Goal: Task Accomplishment & Management: Manage account settings

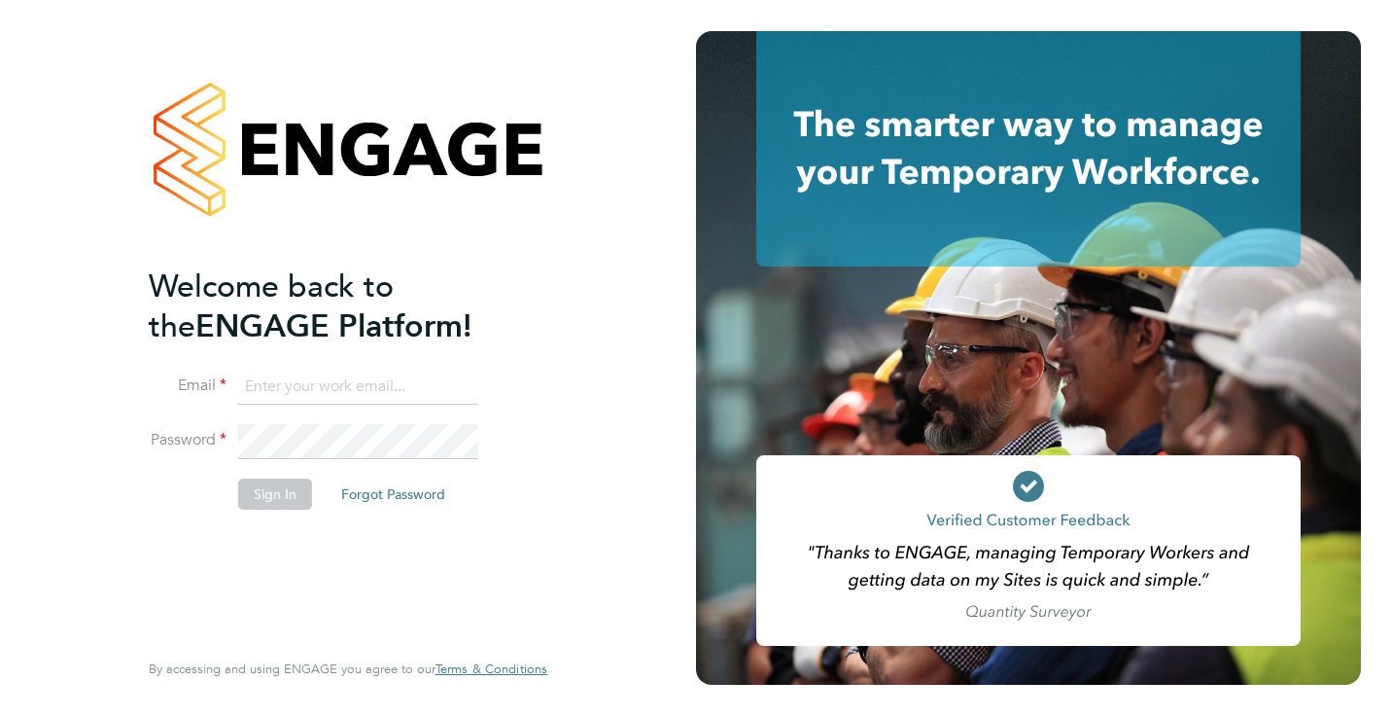
type input "Rufena.Haque@ncclondon.ac.uk"
click at [290, 494] on button "Sign In" at bounding box center [275, 493] width 74 height 31
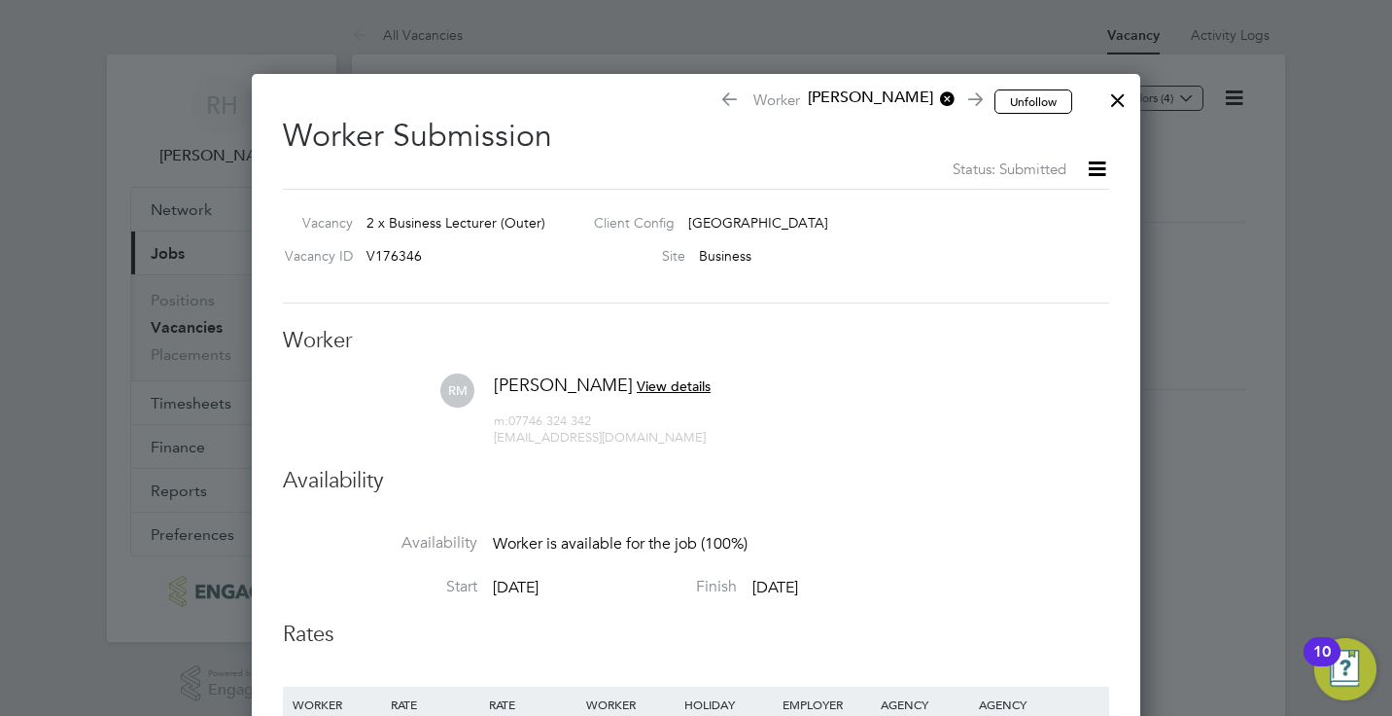
click at [1112, 97] on div at bounding box center [1118, 95] width 35 height 35
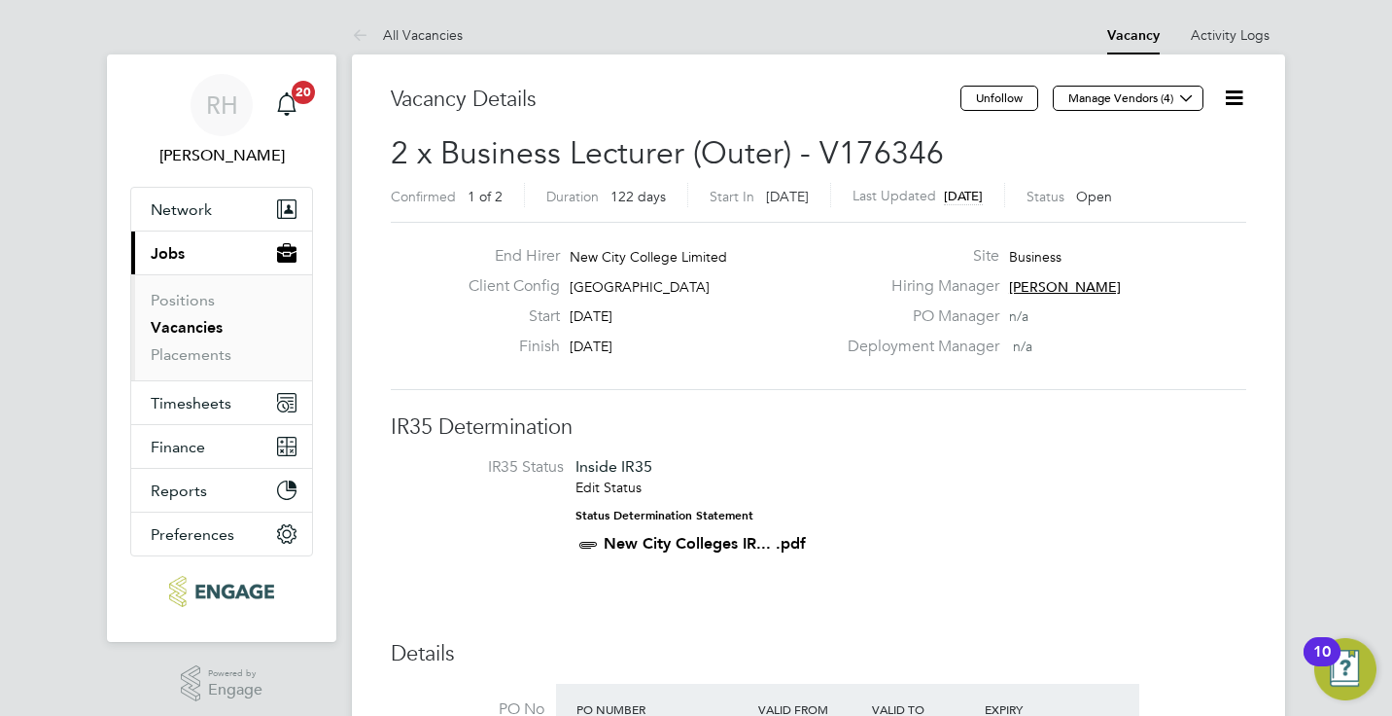
click at [1096, 433] on h3 "IR35 Determination" at bounding box center [819, 427] width 856 height 28
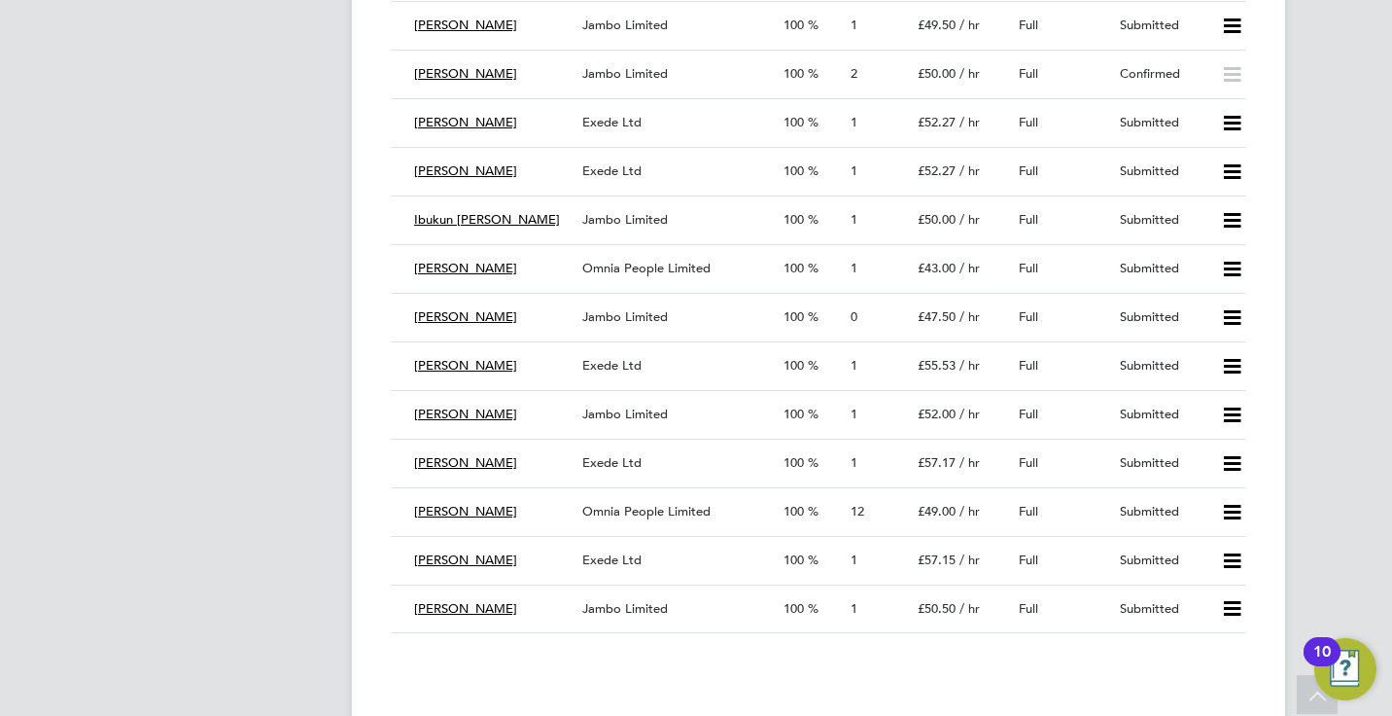
click at [338, 523] on div "RH Rufena Haque Notifications 20 Applications: Network Team Members Businesses …" at bounding box center [696, 389] width 1392 height 7079
click at [566, 505] on div "Ralphina Moore" at bounding box center [490, 512] width 168 height 32
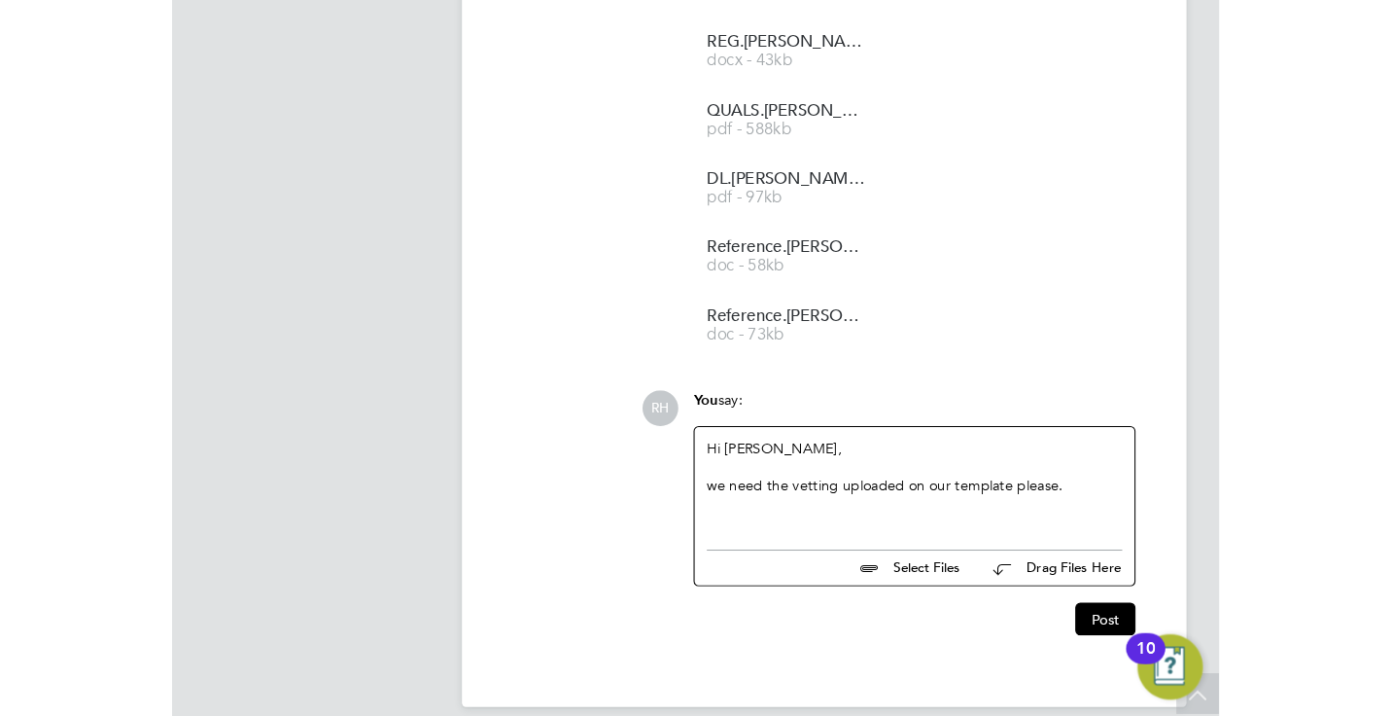
scroll to position [4526, 0]
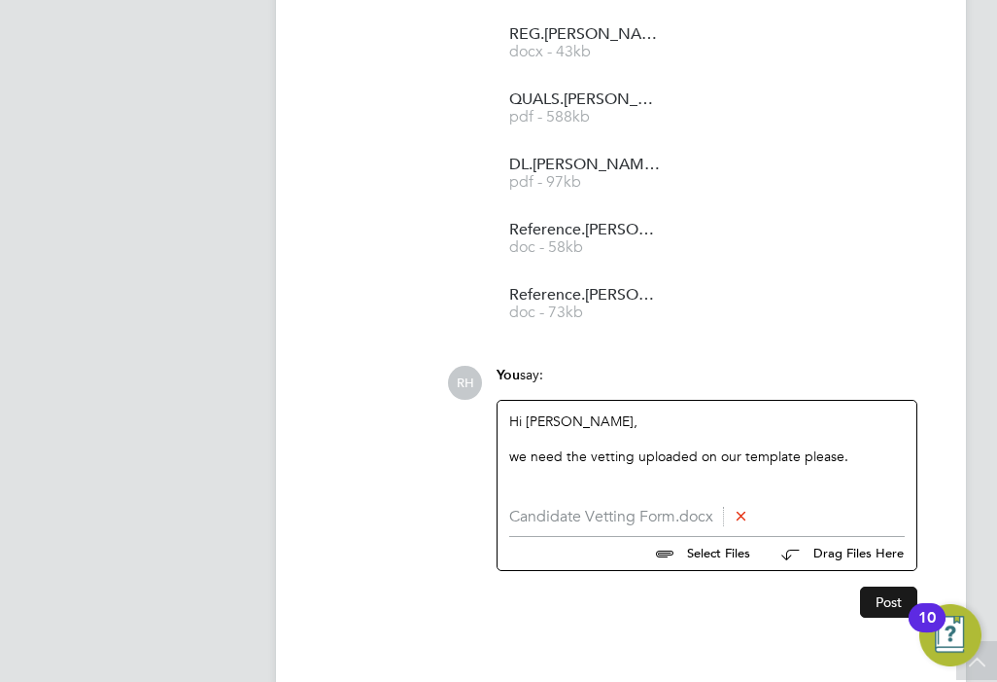
click at [892, 588] on button "Post" at bounding box center [888, 601] width 57 height 31
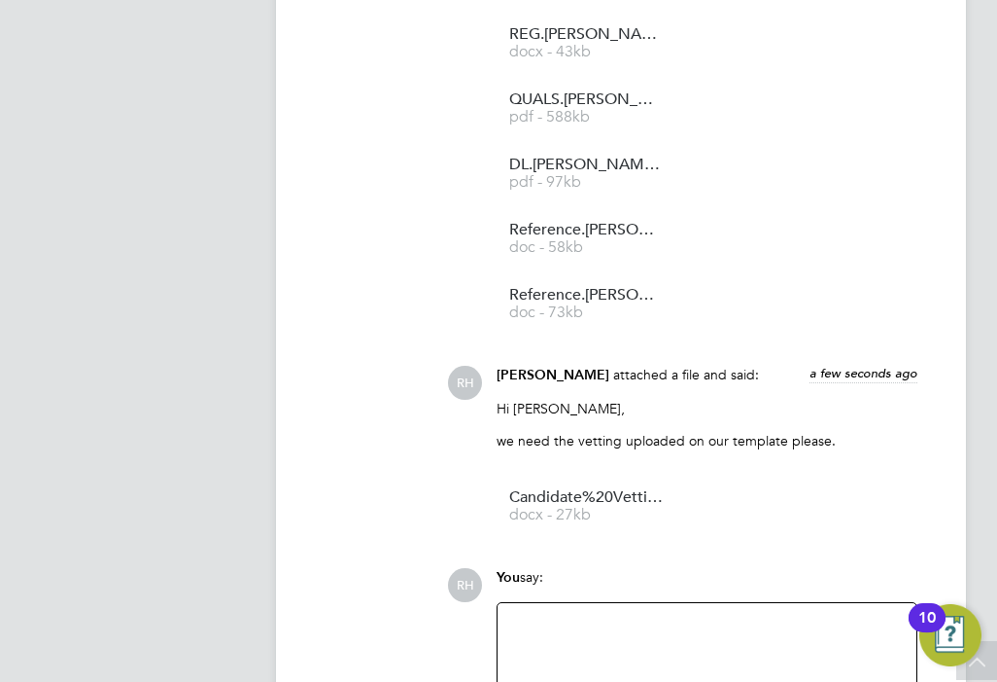
click at [634, 614] on div at bounding box center [707, 656] width 396 height 84
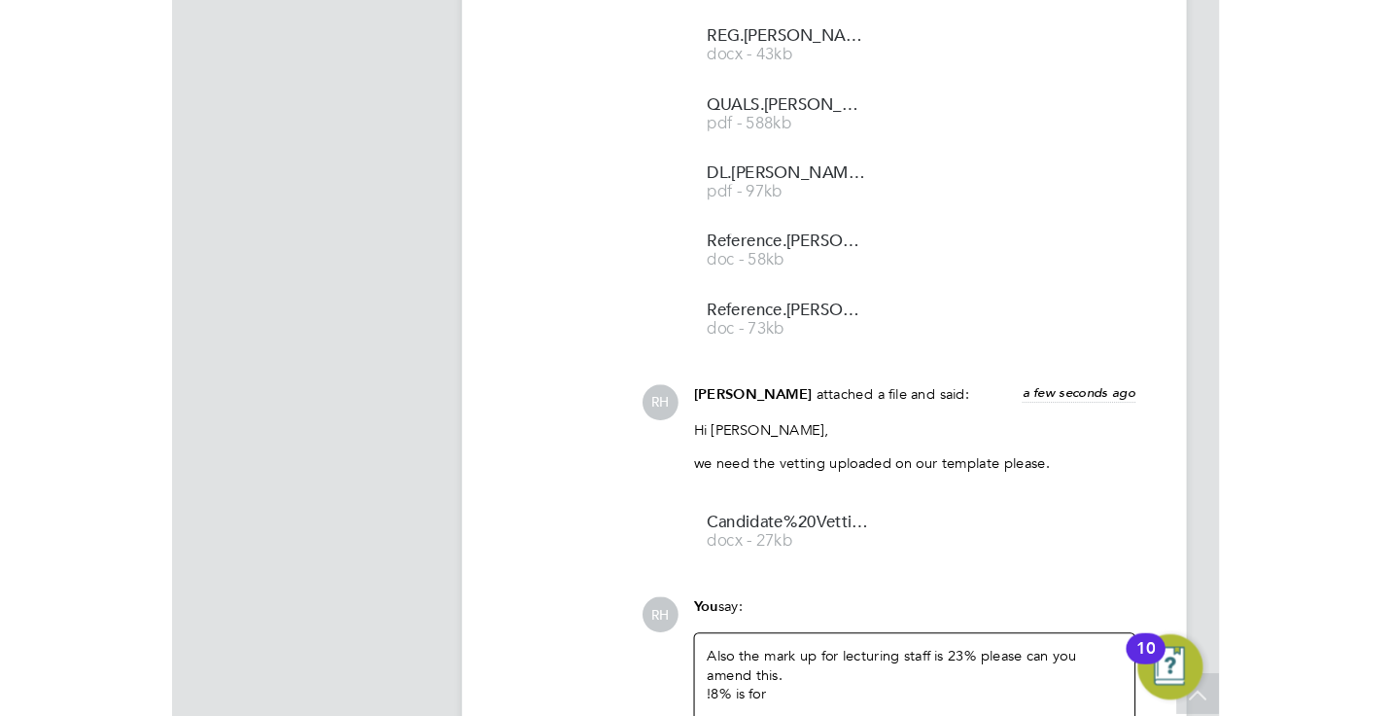
scroll to position [31, 384]
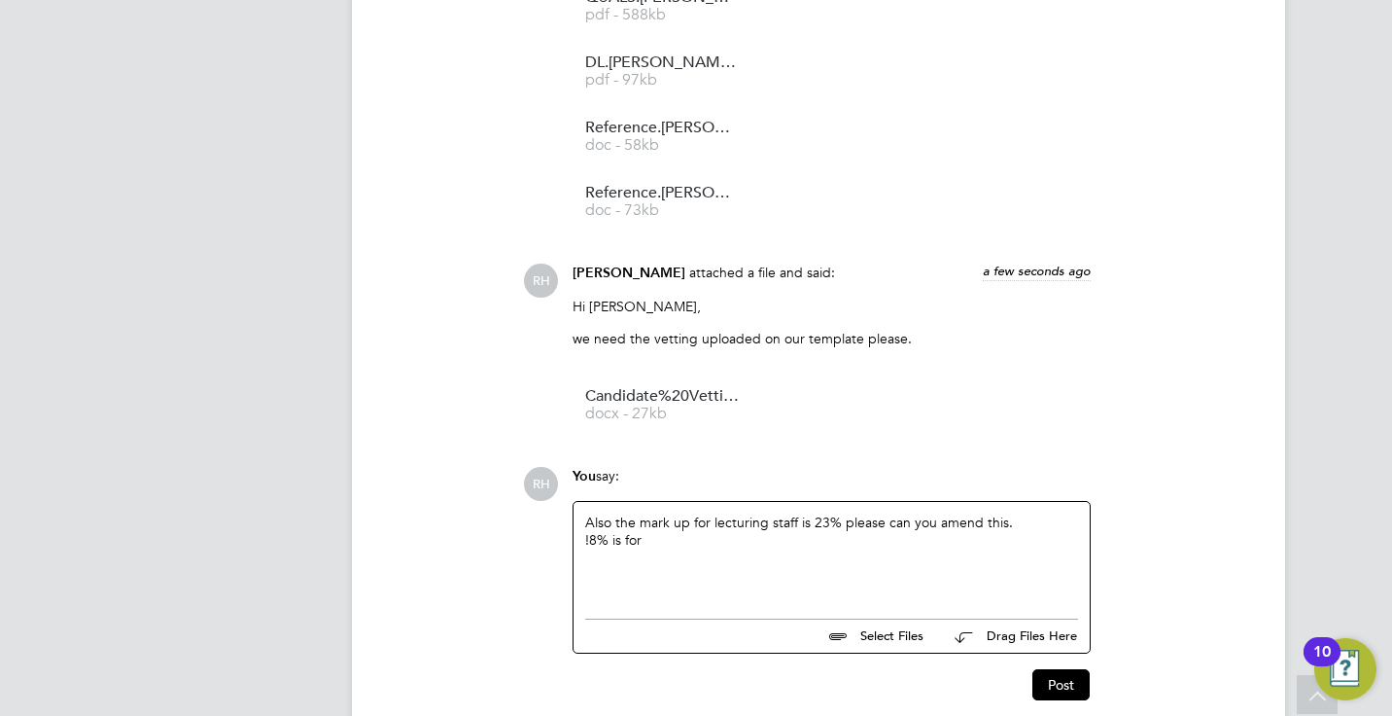
click at [591, 531] on div "!8% is for" at bounding box center [831, 539] width 493 height 17
click at [651, 531] on div "18% is for" at bounding box center [831, 539] width 493 height 17
click at [1043, 669] on button "Post" at bounding box center [1060, 684] width 57 height 31
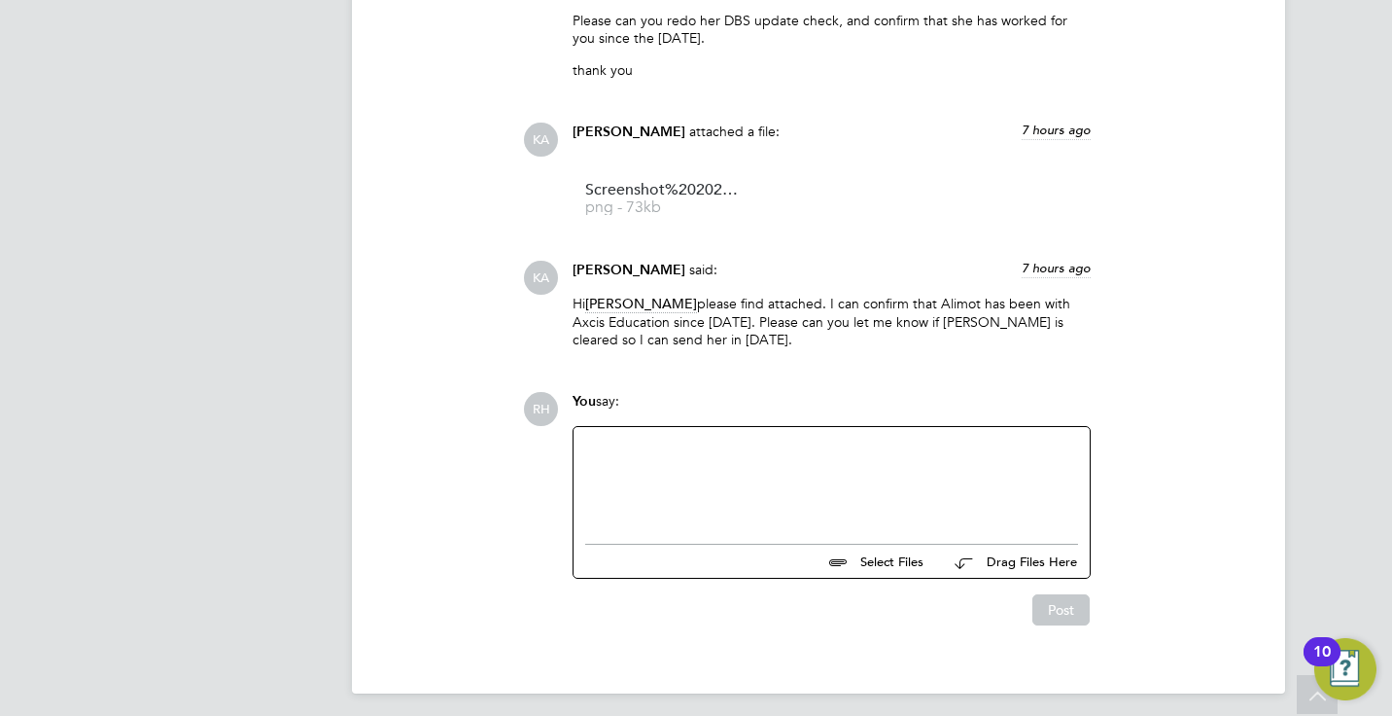
scroll to position [2043, 0]
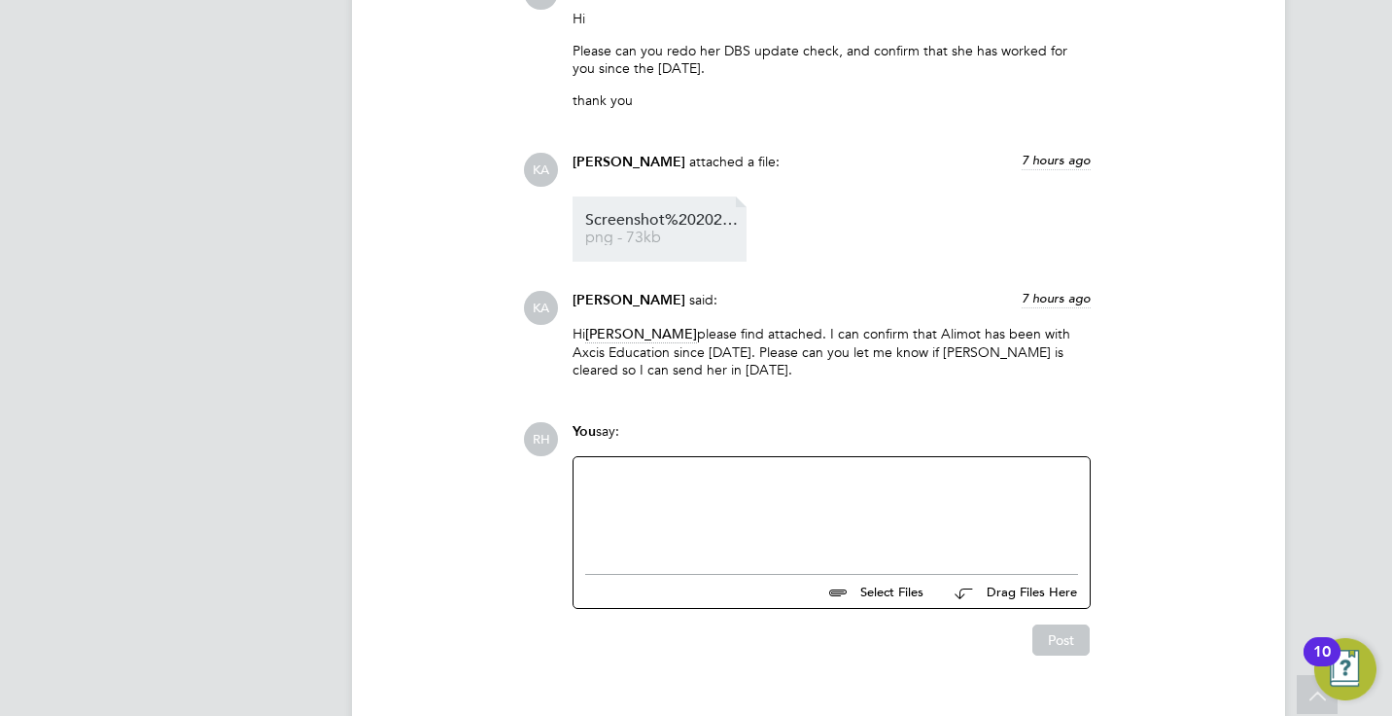
click at [644, 221] on span "Screenshot%202025-09-02%20070533" at bounding box center [663, 220] width 156 height 15
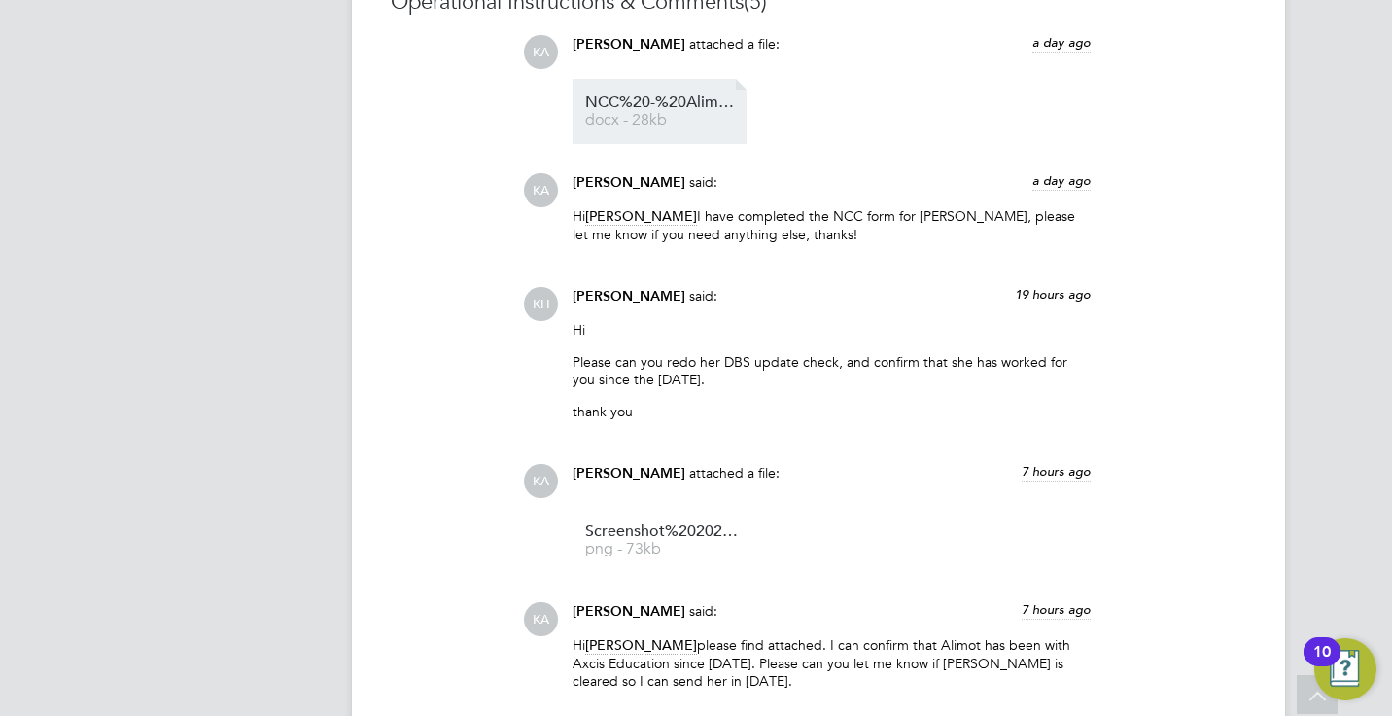
click at [662, 127] on li "NCC%20-%20Alimot%20 docx - 28kb" at bounding box center [660, 111] width 174 height 65
click at [667, 107] on span "NCC%20-%20Alimot%20" at bounding box center [663, 102] width 156 height 15
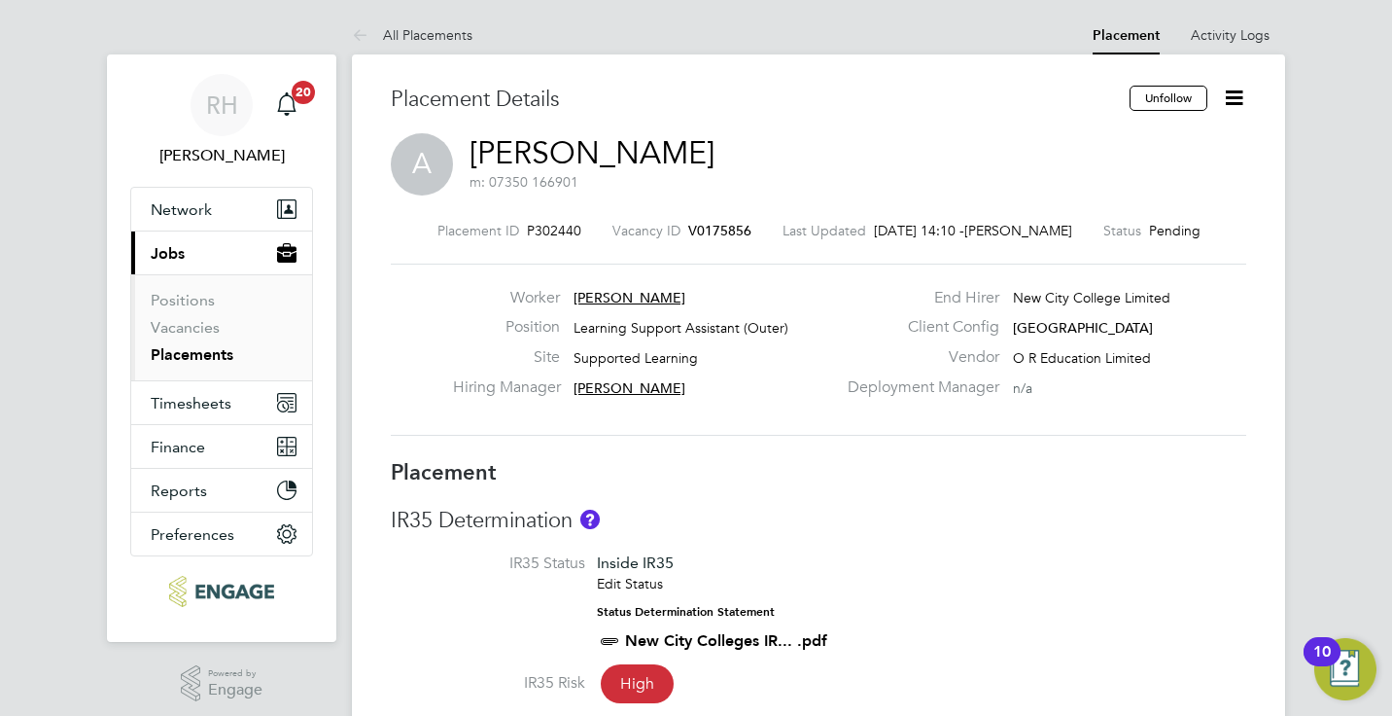
click at [589, 163] on link "Alimot Abolanle" at bounding box center [592, 153] width 245 height 38
drag, startPoint x: 721, startPoint y: 164, endPoint x: 476, endPoint y: 155, distance: 245.2
click at [476, 155] on div "A Alimot Abolanle m: 07350 166901" at bounding box center [819, 166] width 856 height 66
copy h2 "Alimot Abolanle m: 07350 166901"
click at [1238, 100] on icon at bounding box center [1234, 98] width 24 height 24
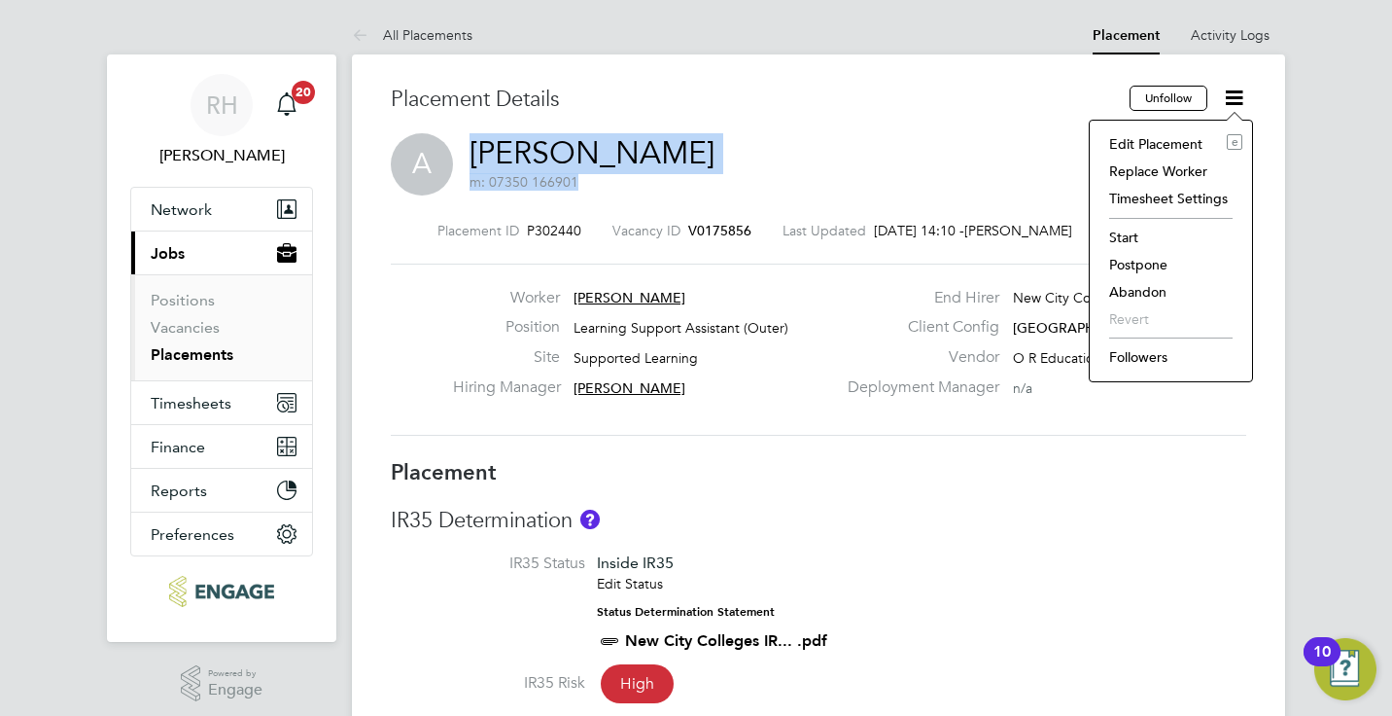
click at [1119, 229] on li "Start" at bounding box center [1171, 237] width 143 height 27
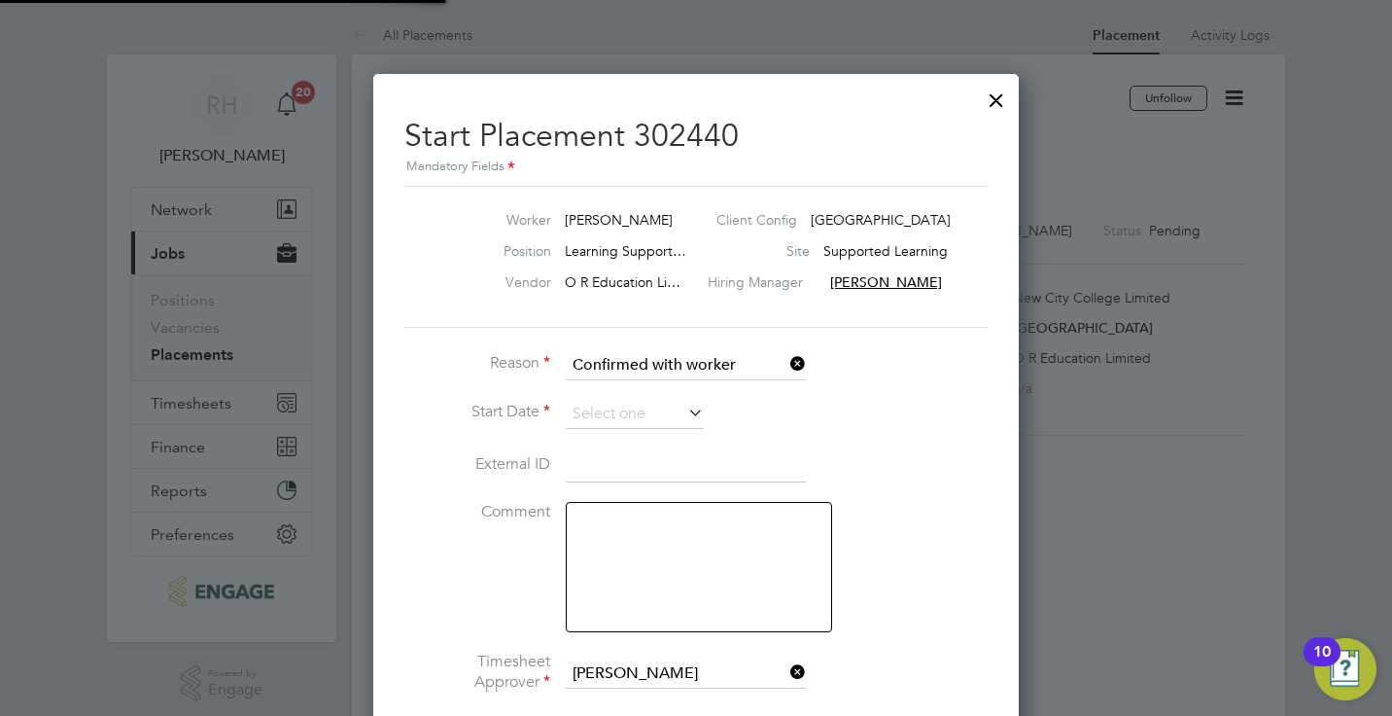
scroll to position [19, 241]
click at [680, 417] on input at bounding box center [635, 414] width 138 height 29
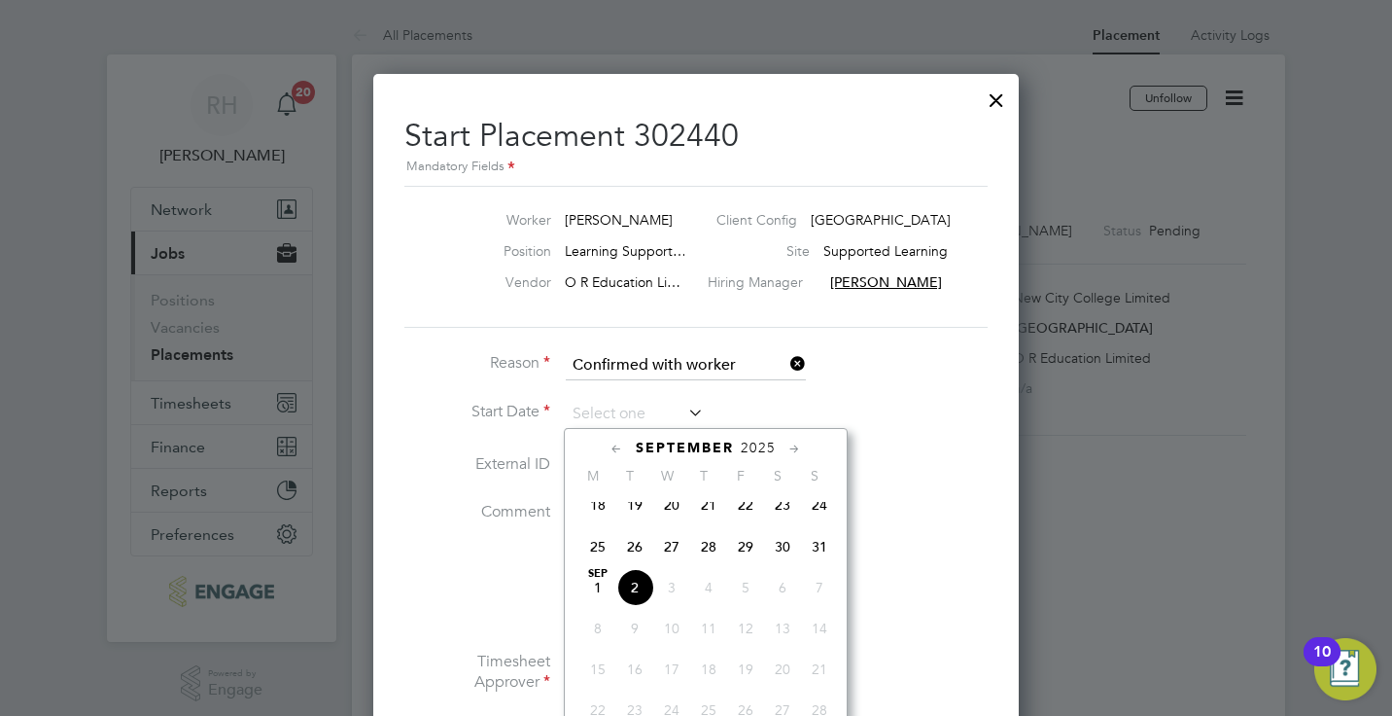
click at [640, 602] on span "2" at bounding box center [634, 587] width 37 height 37
type input "[DATE]"
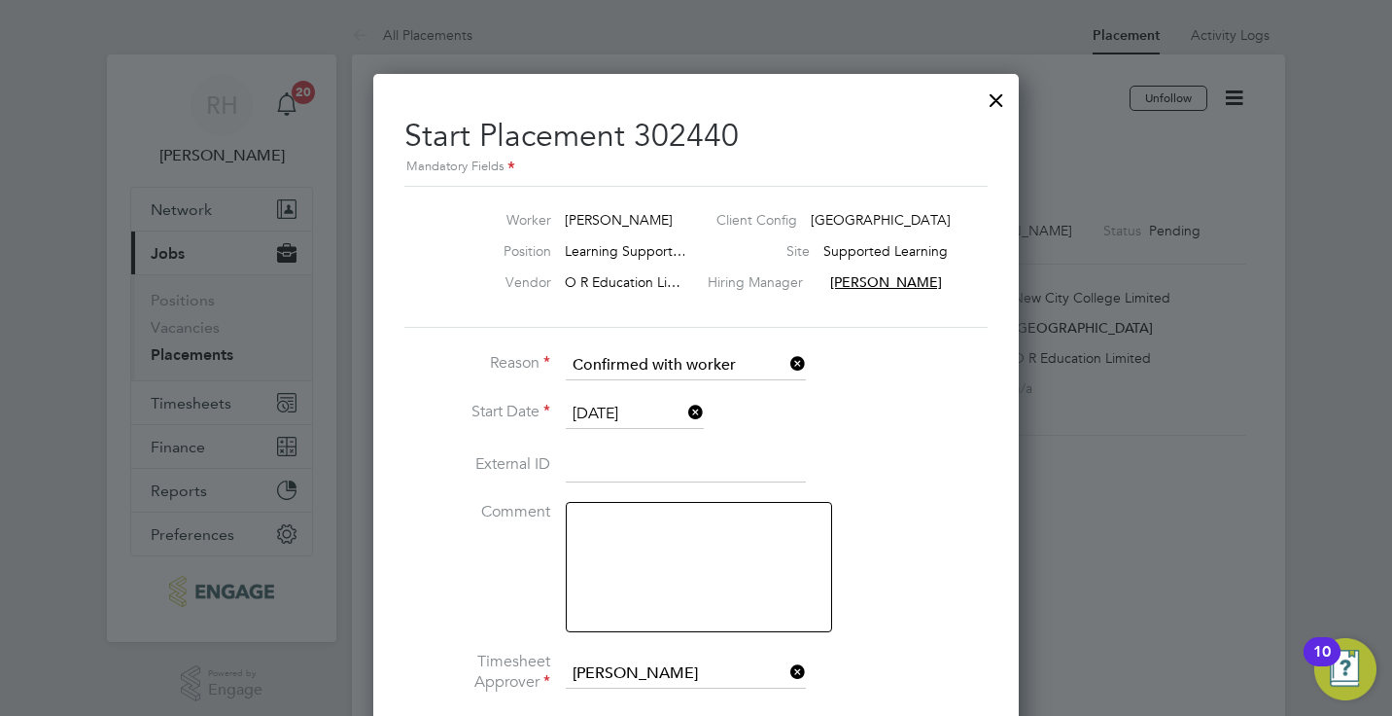
click at [637, 589] on textarea at bounding box center [699, 567] width 266 height 130
type textarea "Actual start date 03/09"
click at [974, 564] on li "Comment Actual start date 03/09" at bounding box center [695, 577] width 583 height 150
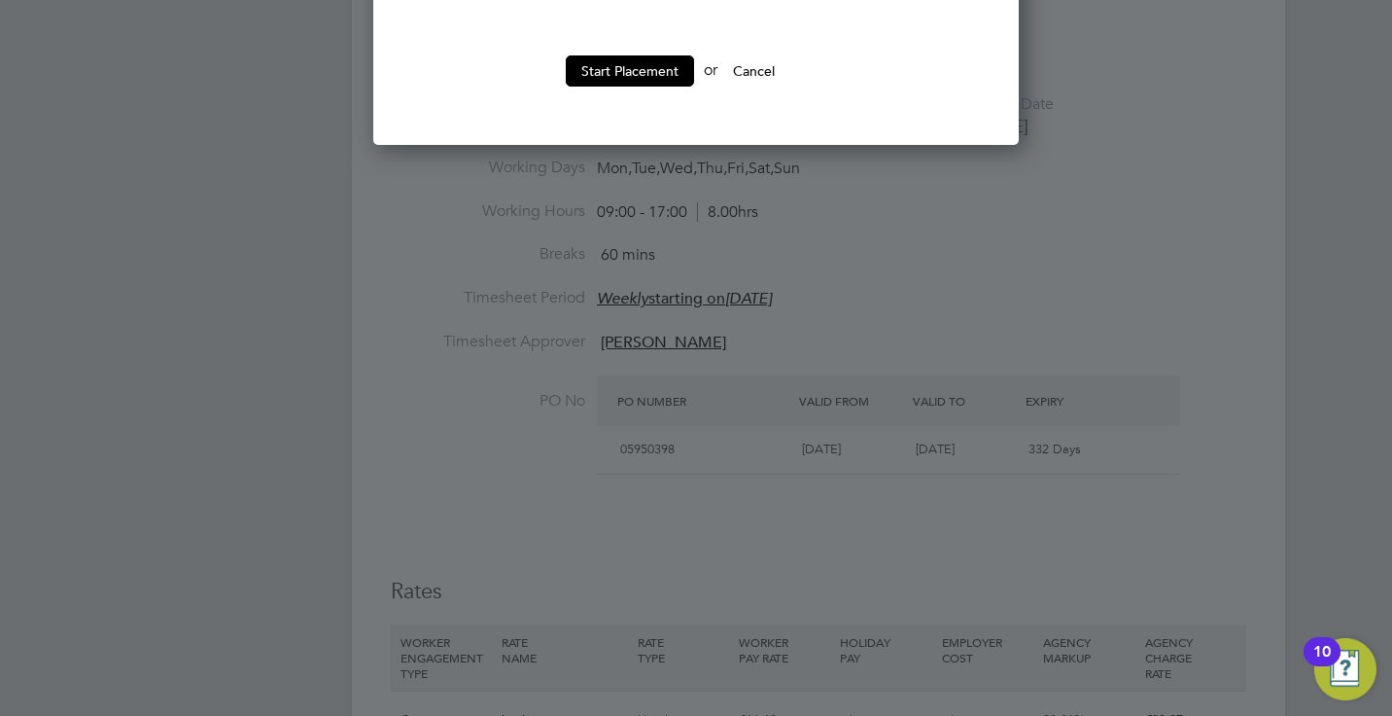
scroll to position [856, 0]
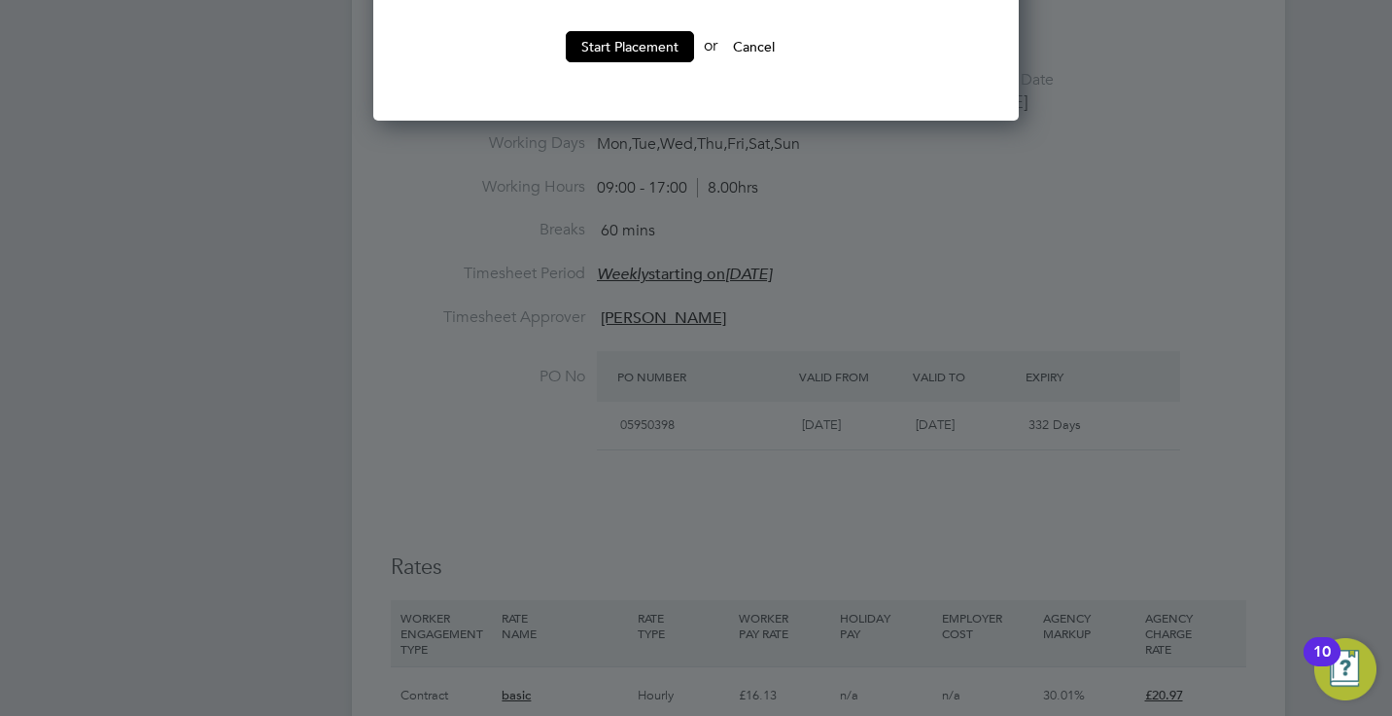
click at [691, 258] on div at bounding box center [696, 358] width 1392 height 716
click at [664, 43] on button "Start Placement" at bounding box center [630, 46] width 128 height 31
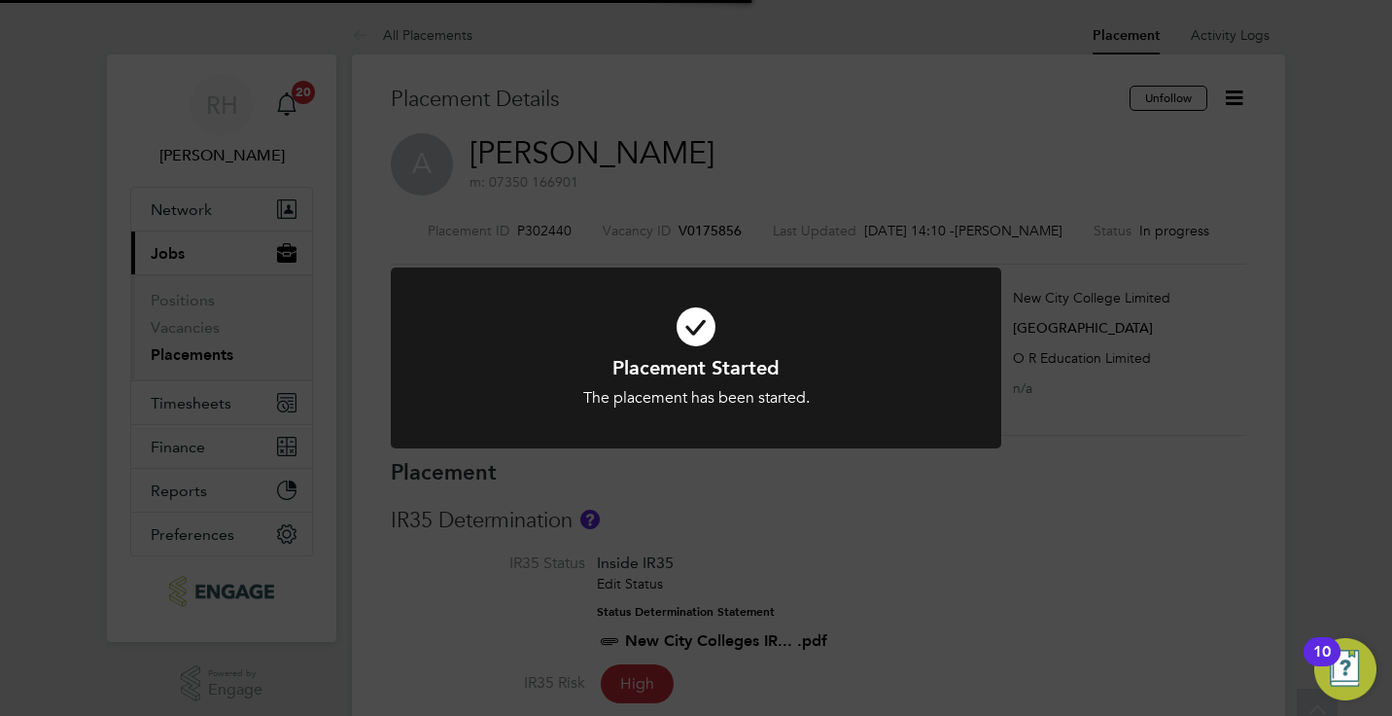
scroll to position [57, 136]
click at [1134, 529] on div "Placement Started The placement has been started. Cancel Okay" at bounding box center [696, 358] width 1392 height 716
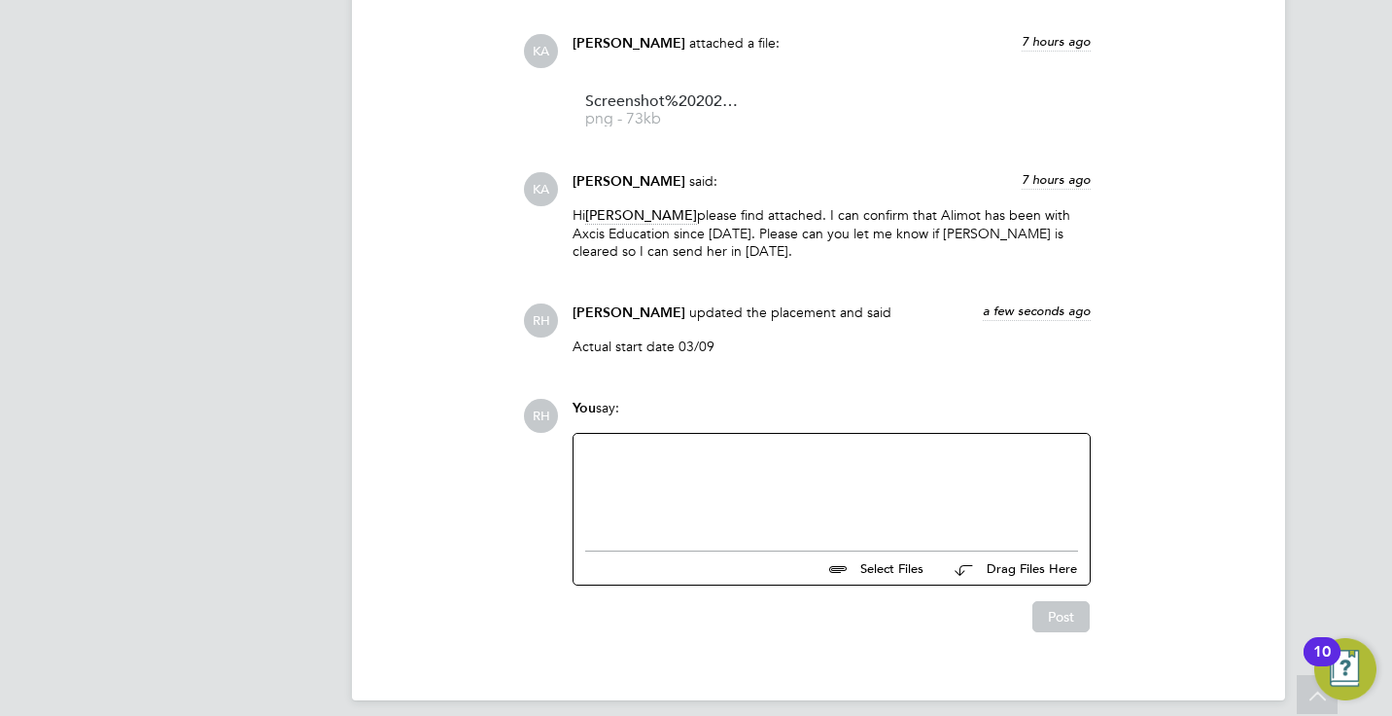
scroll to position [2138, 0]
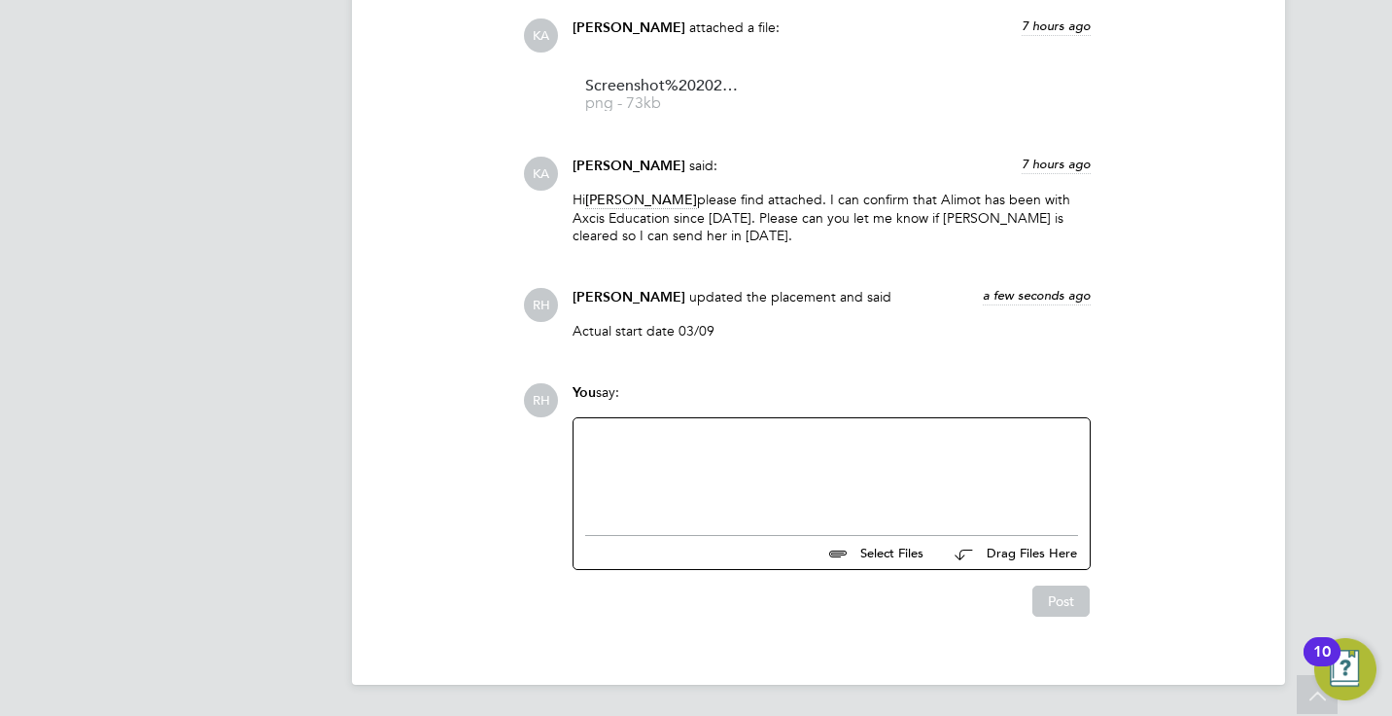
click at [811, 563] on div "Select Files Drag Files Here" at bounding box center [831, 547] width 493 height 44
click at [714, 457] on div at bounding box center [831, 472] width 493 height 84
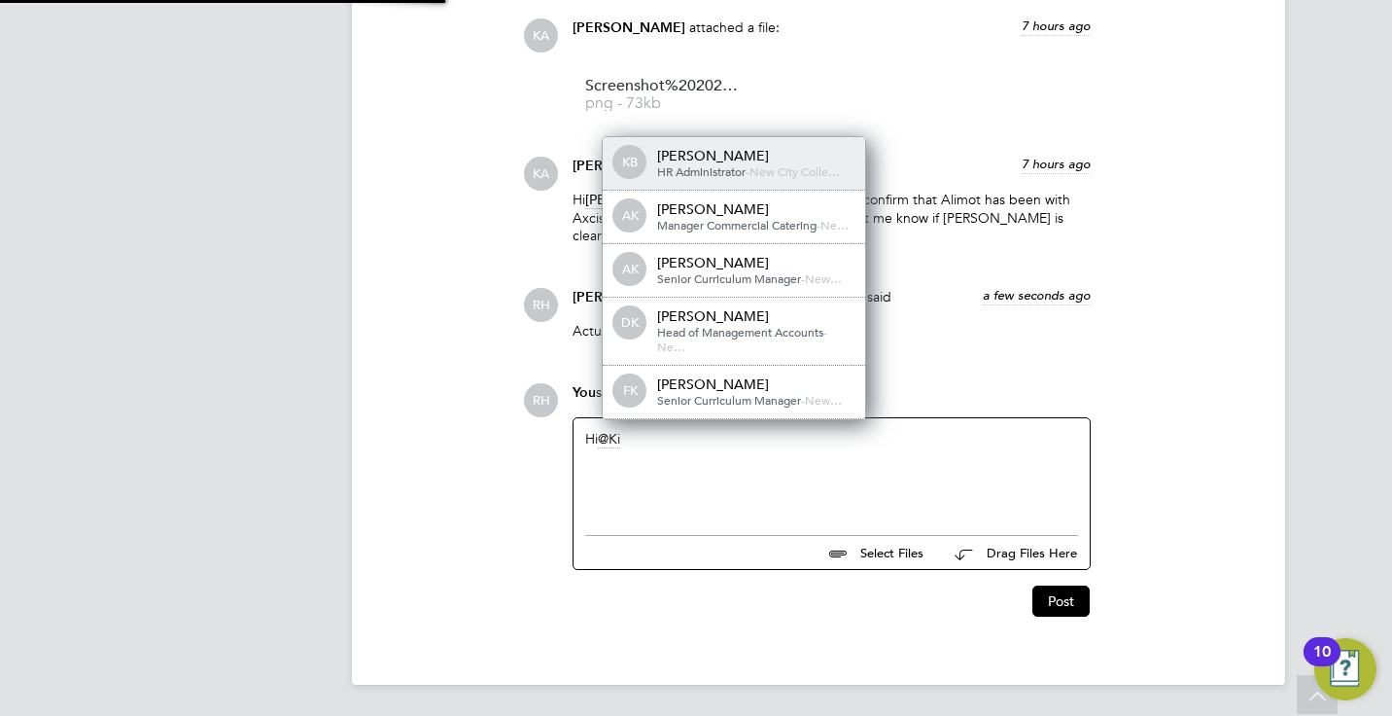
scroll to position [0, 0]
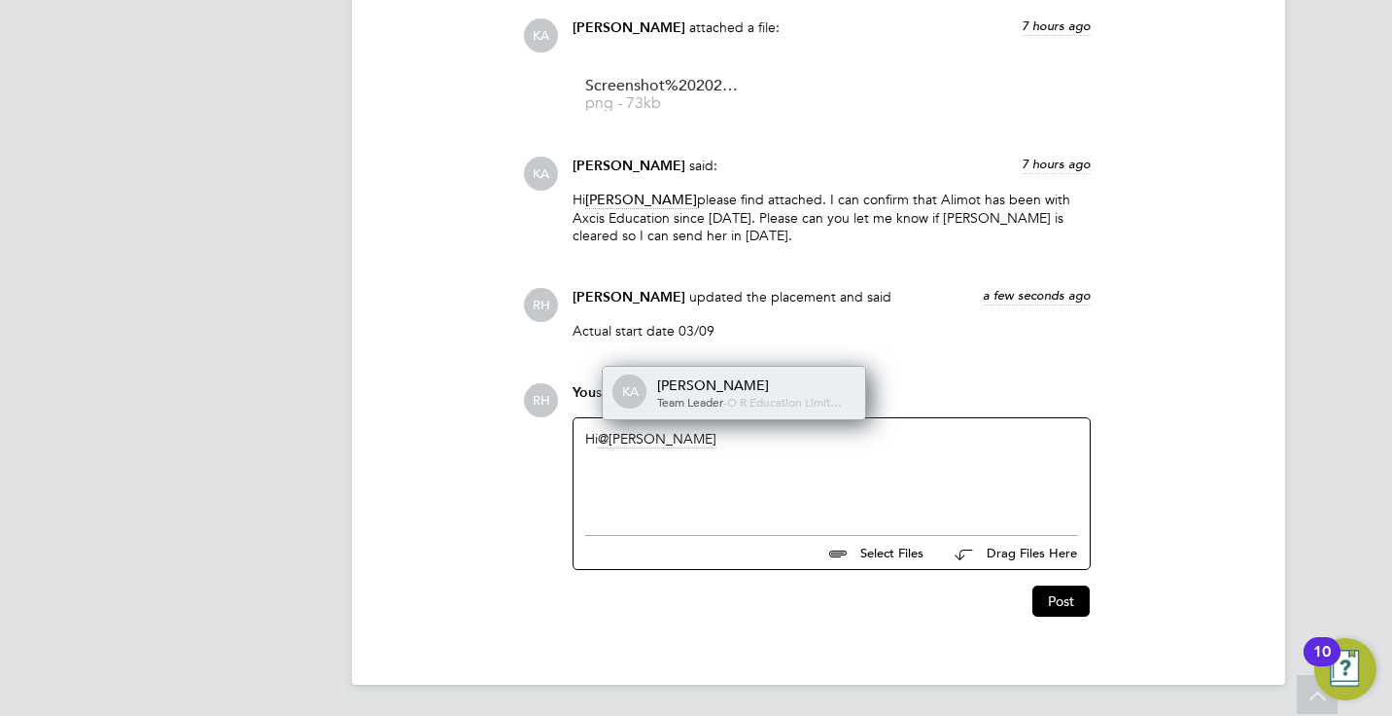
click at [672, 376] on div "Kira Alani" at bounding box center [754, 384] width 194 height 17
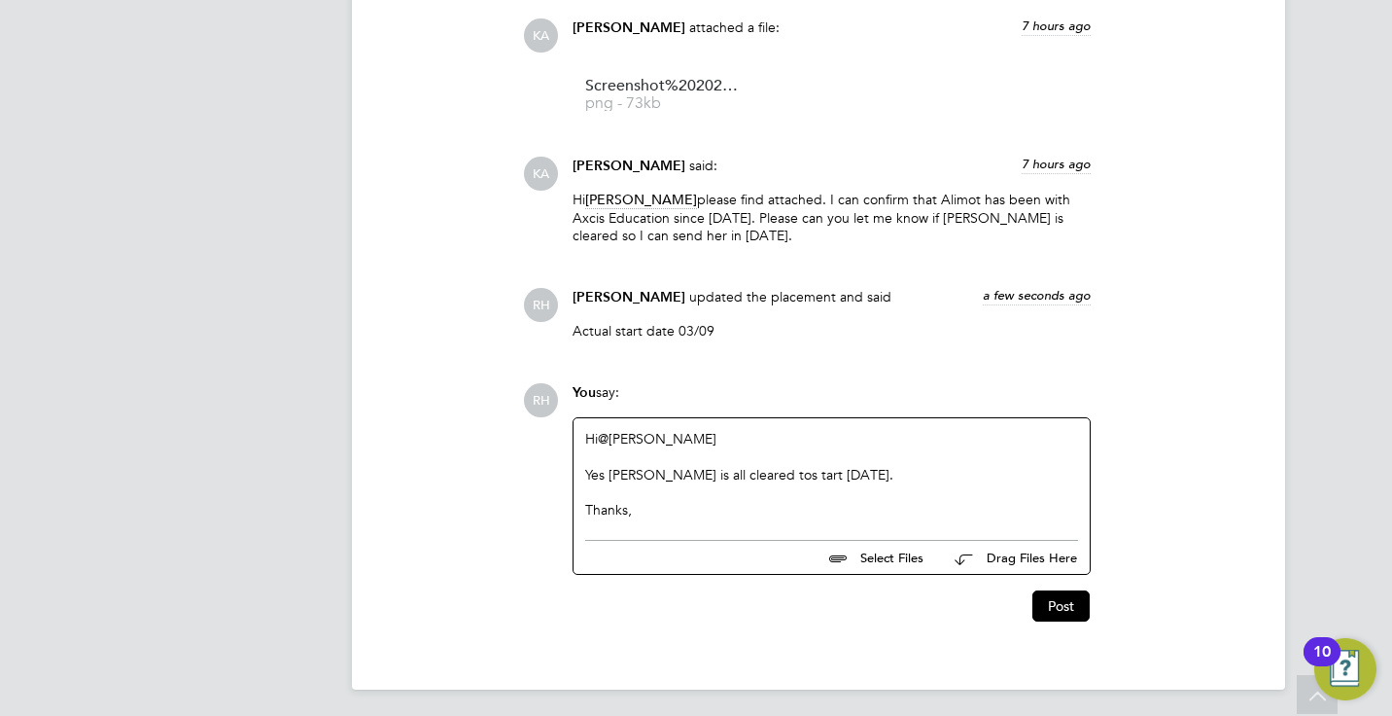
click at [731, 483] on div "Yes Alimot is all cleared tos tart tomorrow." at bounding box center [831, 491] width 493 height 17
click at [752, 483] on div "Yes Alimot is all cleared tos tart tomorrow." at bounding box center [831, 491] width 493 height 17
click at [710, 516] on div "Thanks," at bounding box center [831, 509] width 493 height 17
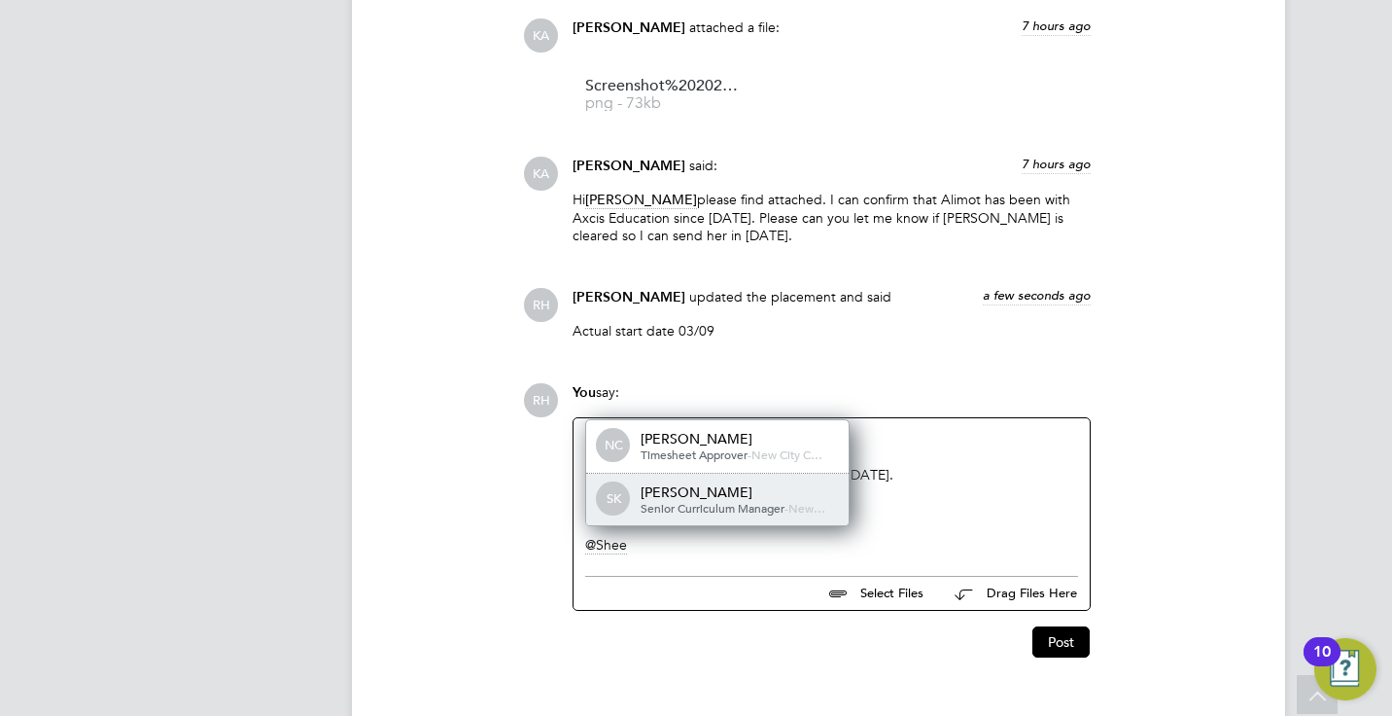
click at [698, 501] on span "Senior Curriculum Manager" at bounding box center [713, 508] width 144 height 16
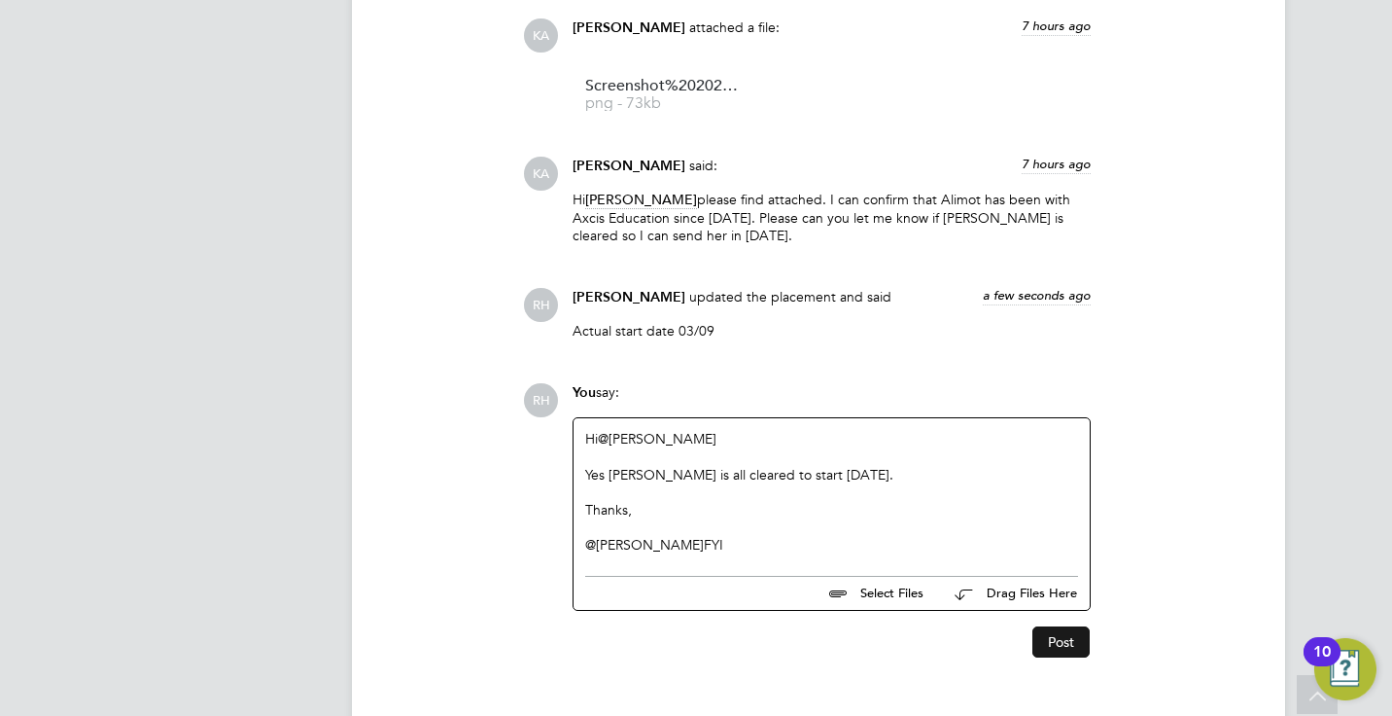
click at [1058, 646] on button "Post" at bounding box center [1060, 641] width 57 height 31
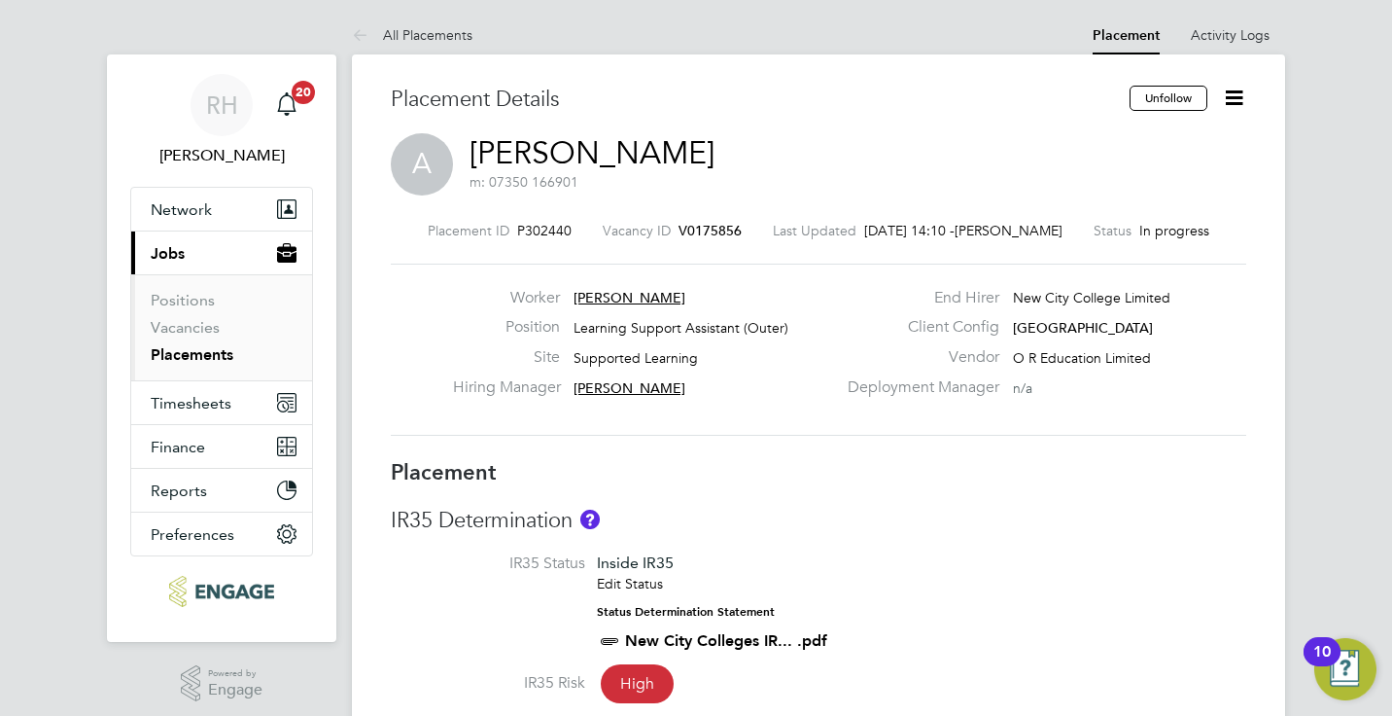
drag, startPoint x: 1367, startPoint y: 154, endPoint x: 1346, endPoint y: 394, distance: 241.1
drag, startPoint x: 1346, startPoint y: 394, endPoint x: 1277, endPoint y: 484, distance: 113.2
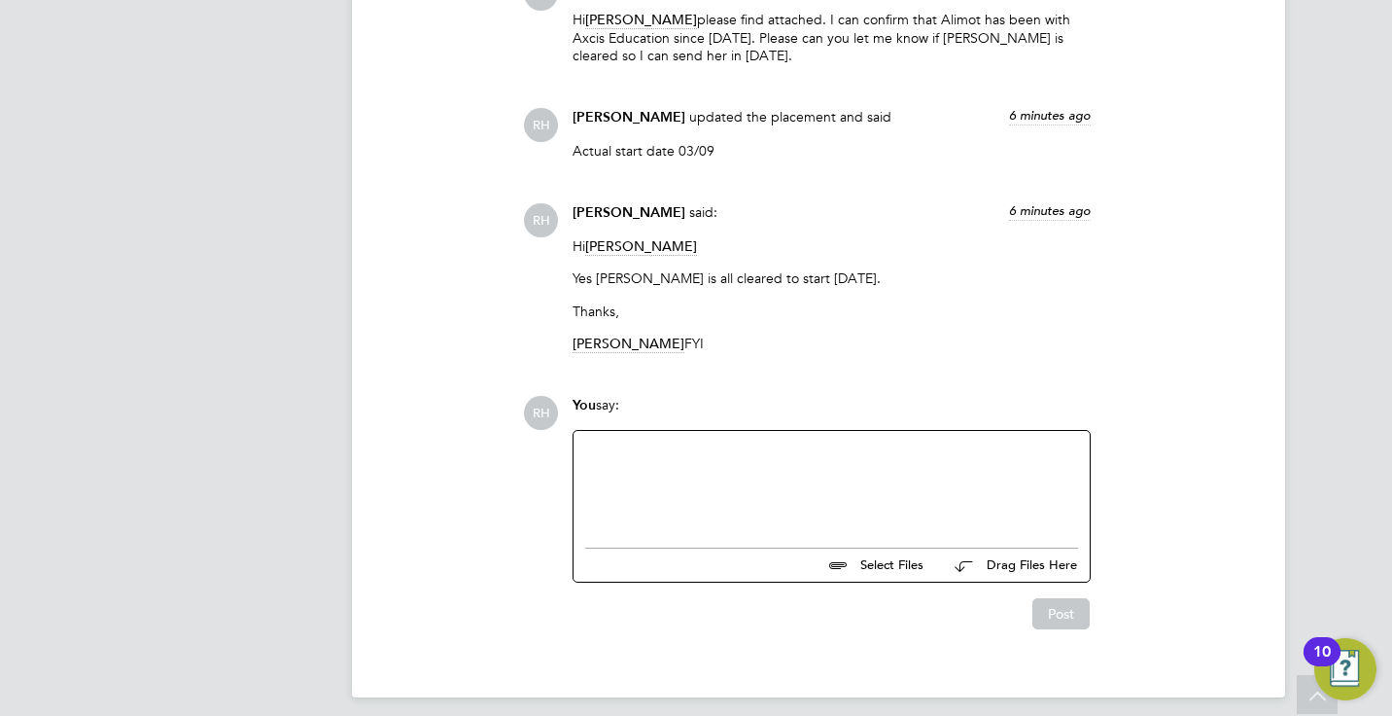
scroll to position [2330, 0]
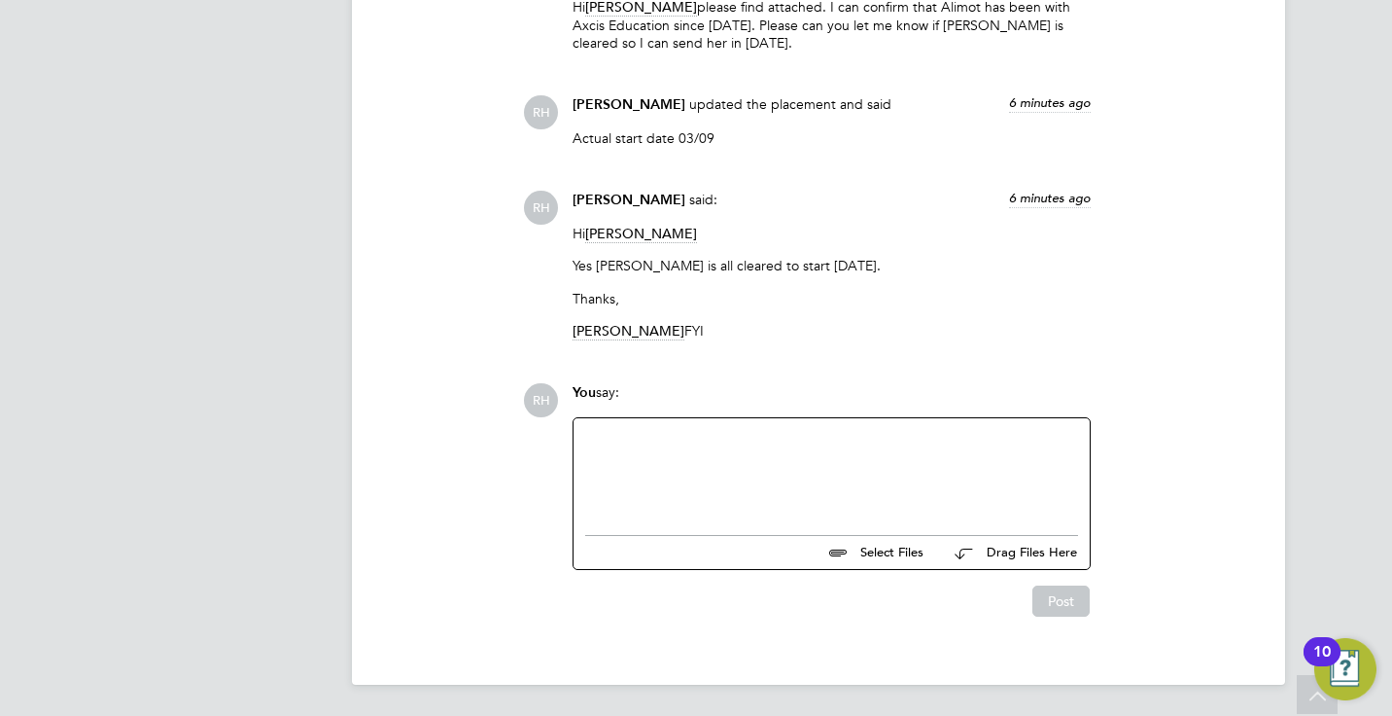
click at [823, 491] on div at bounding box center [831, 472] width 493 height 84
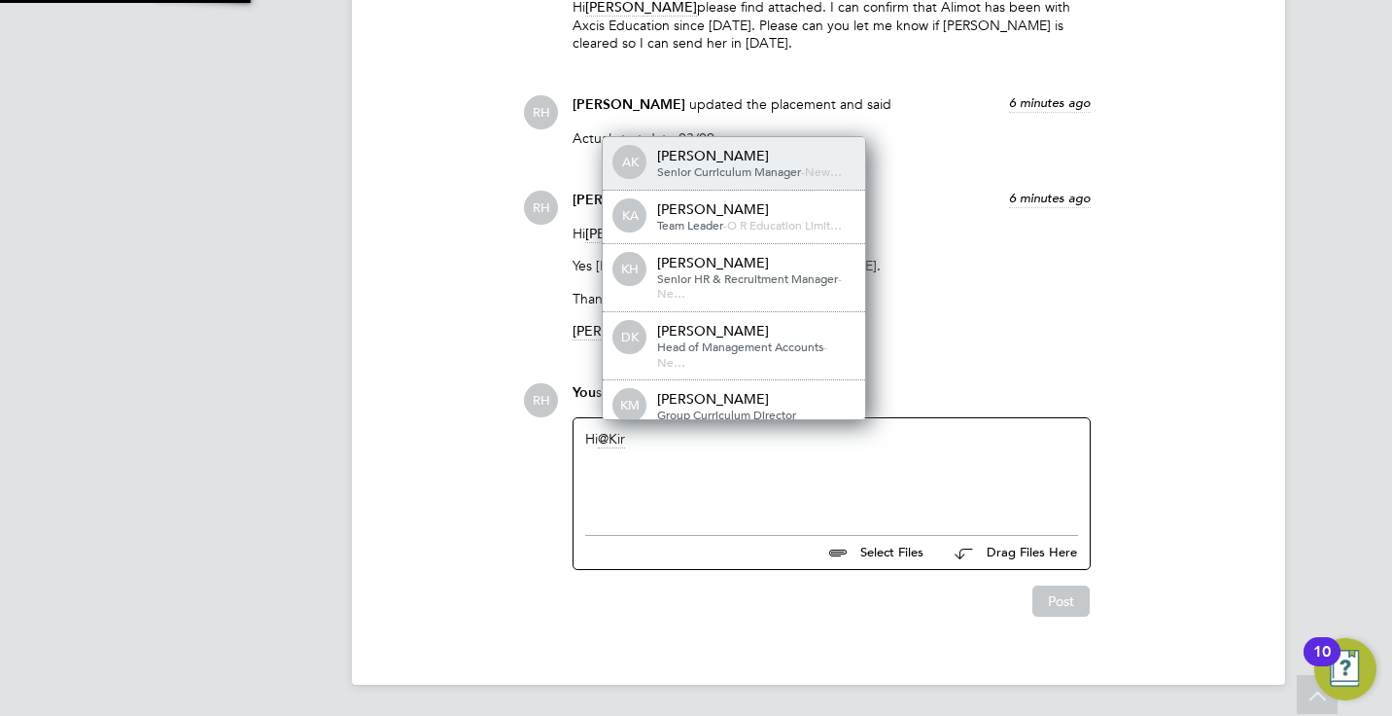
scroll to position [0, 0]
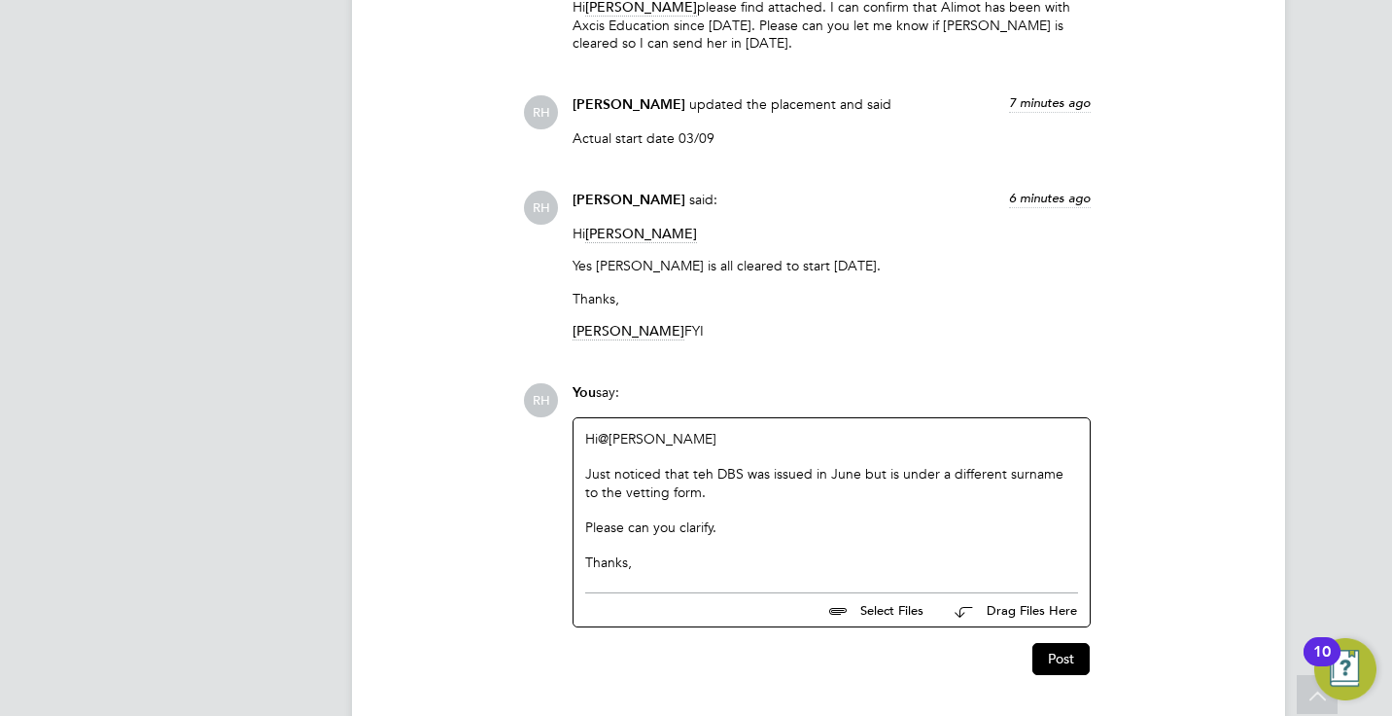
click at [701, 501] on div "Just noticed that teh DBS was issued in June but is under a different surname t…" at bounding box center [831, 509] width 493 height 17
click at [1061, 650] on button "Post" at bounding box center [1060, 658] width 57 height 31
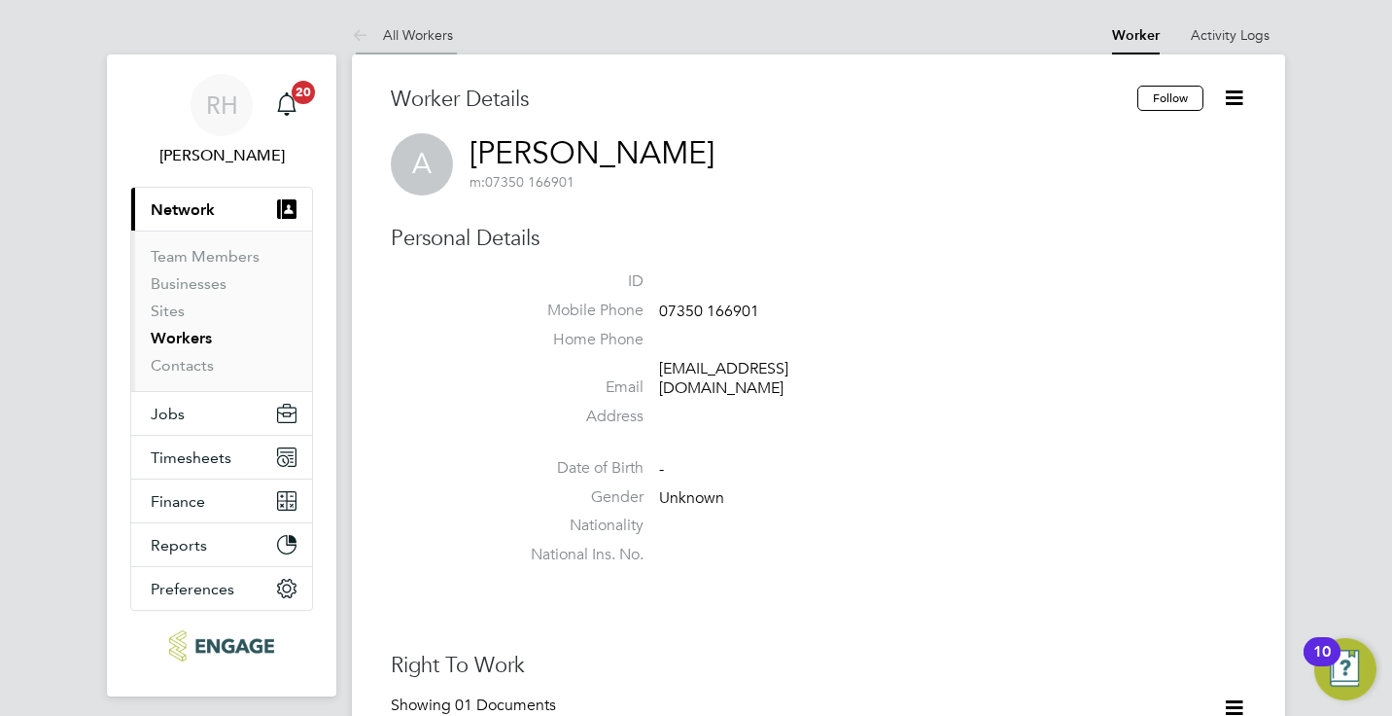
click at [413, 40] on link "All Workers" at bounding box center [402, 34] width 101 height 17
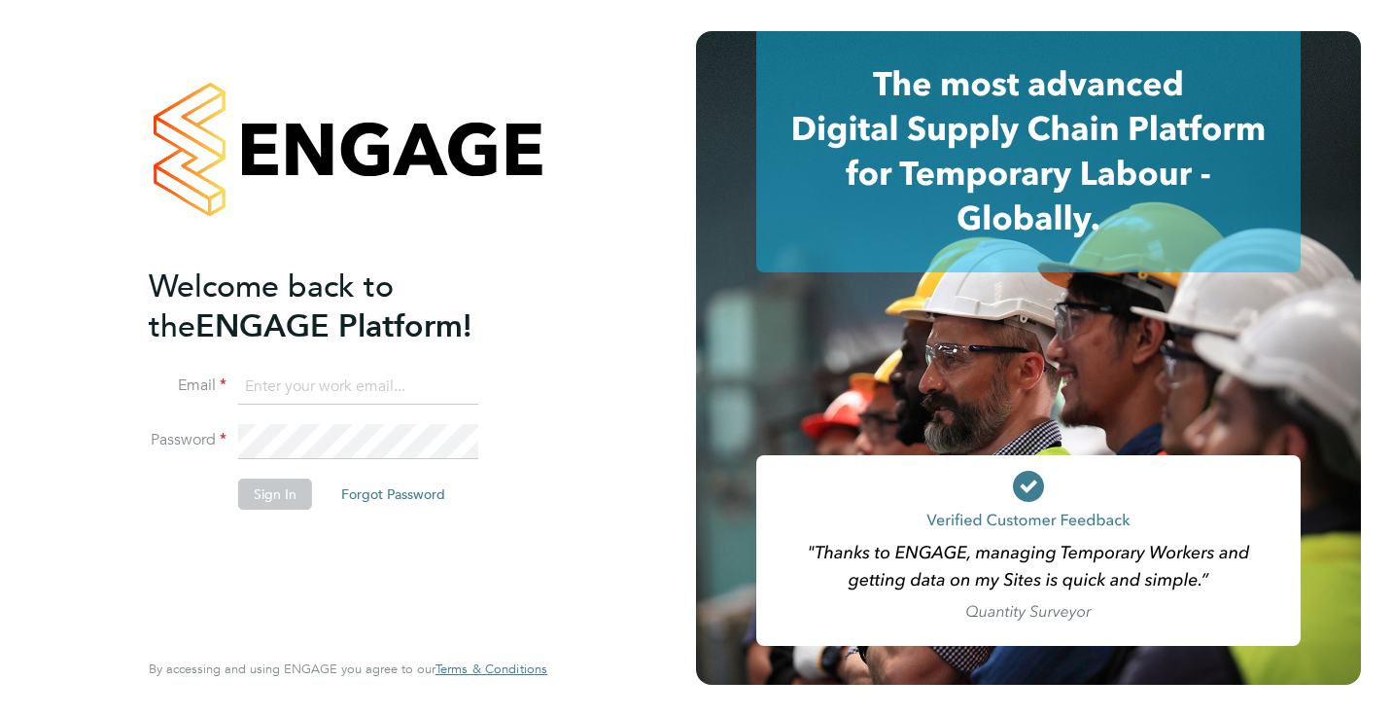
type input "Rufena.Haque@ncclondon.ac.uk"
click at [280, 488] on button "Sign In" at bounding box center [275, 493] width 74 height 31
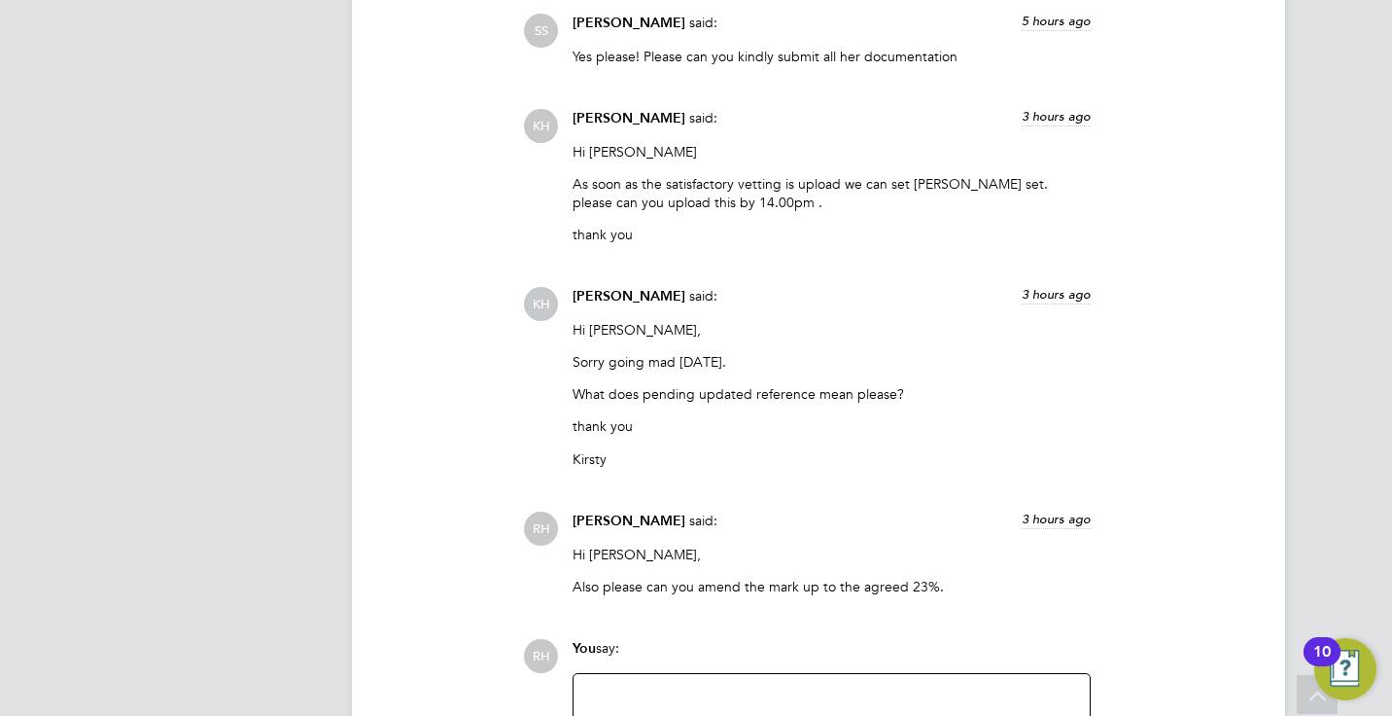
click at [748, 696] on div at bounding box center [831, 727] width 493 height 84
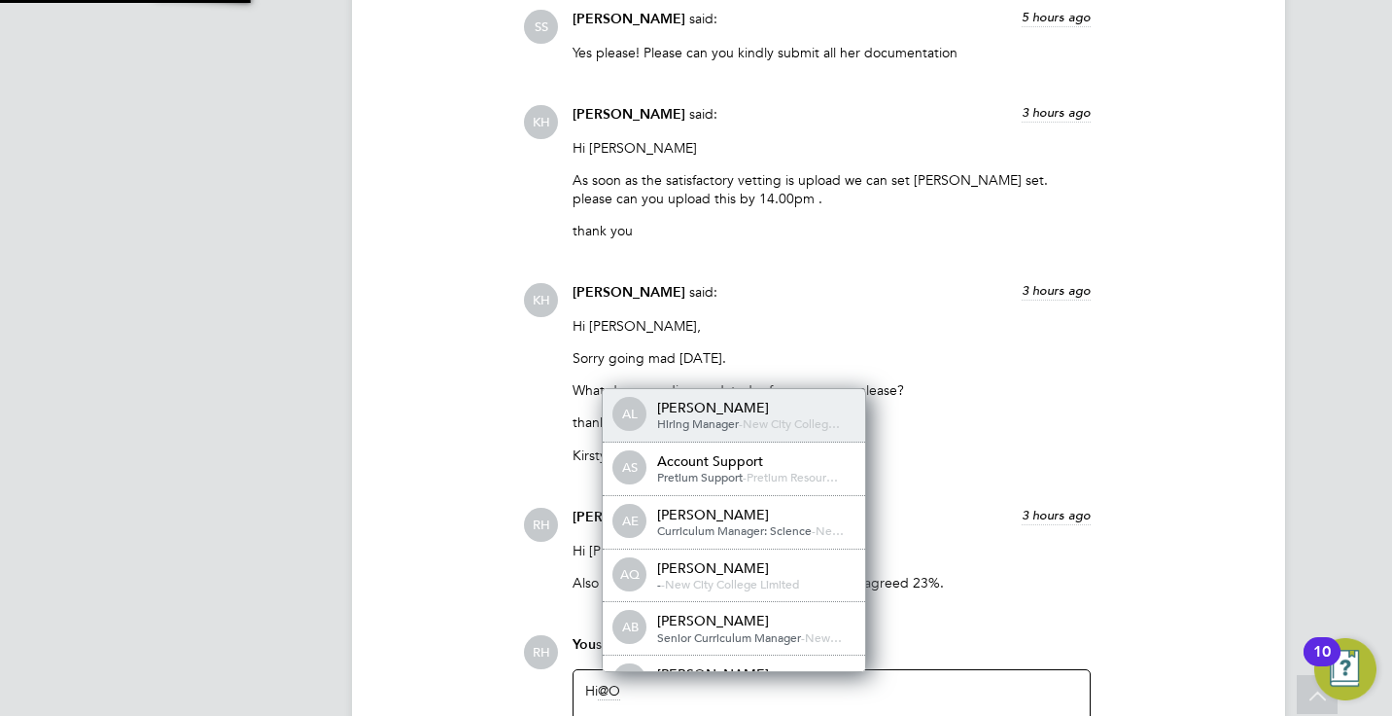
scroll to position [16, 195]
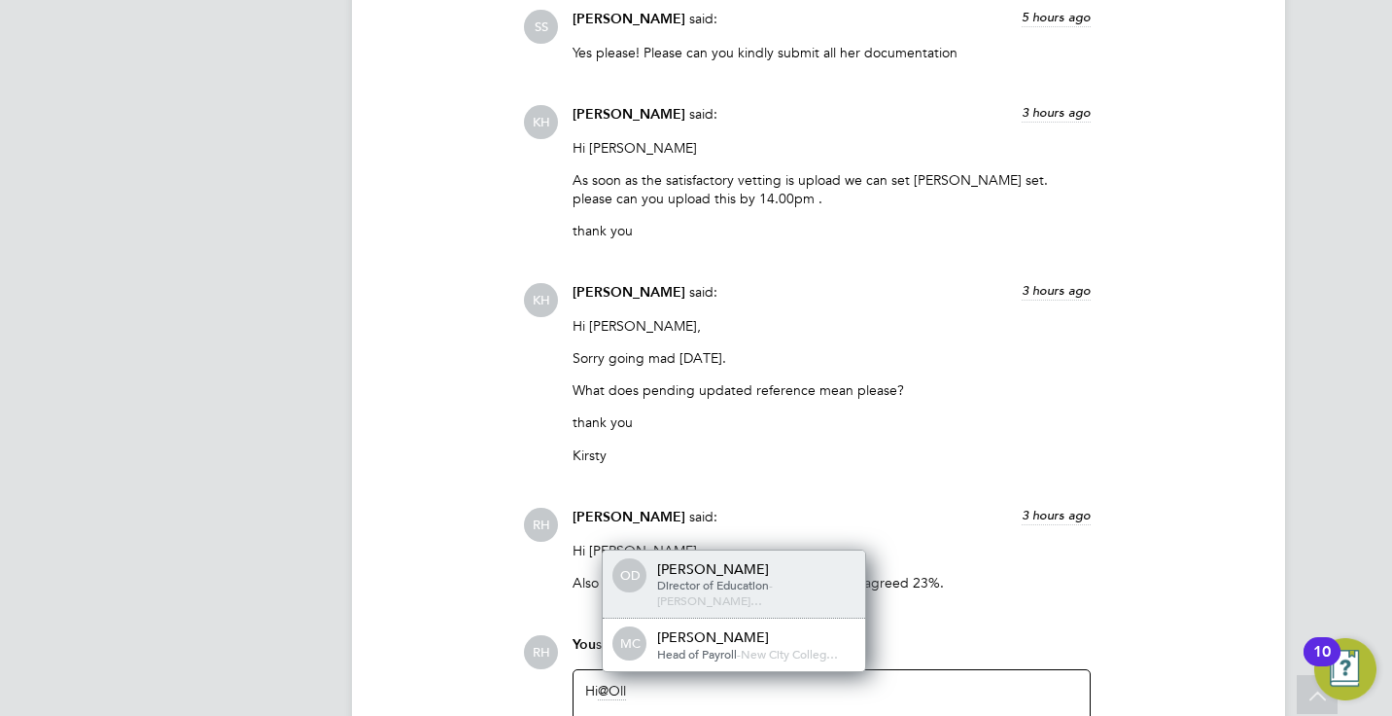
click at [747, 560] on div "Ollie Dart" at bounding box center [754, 568] width 194 height 17
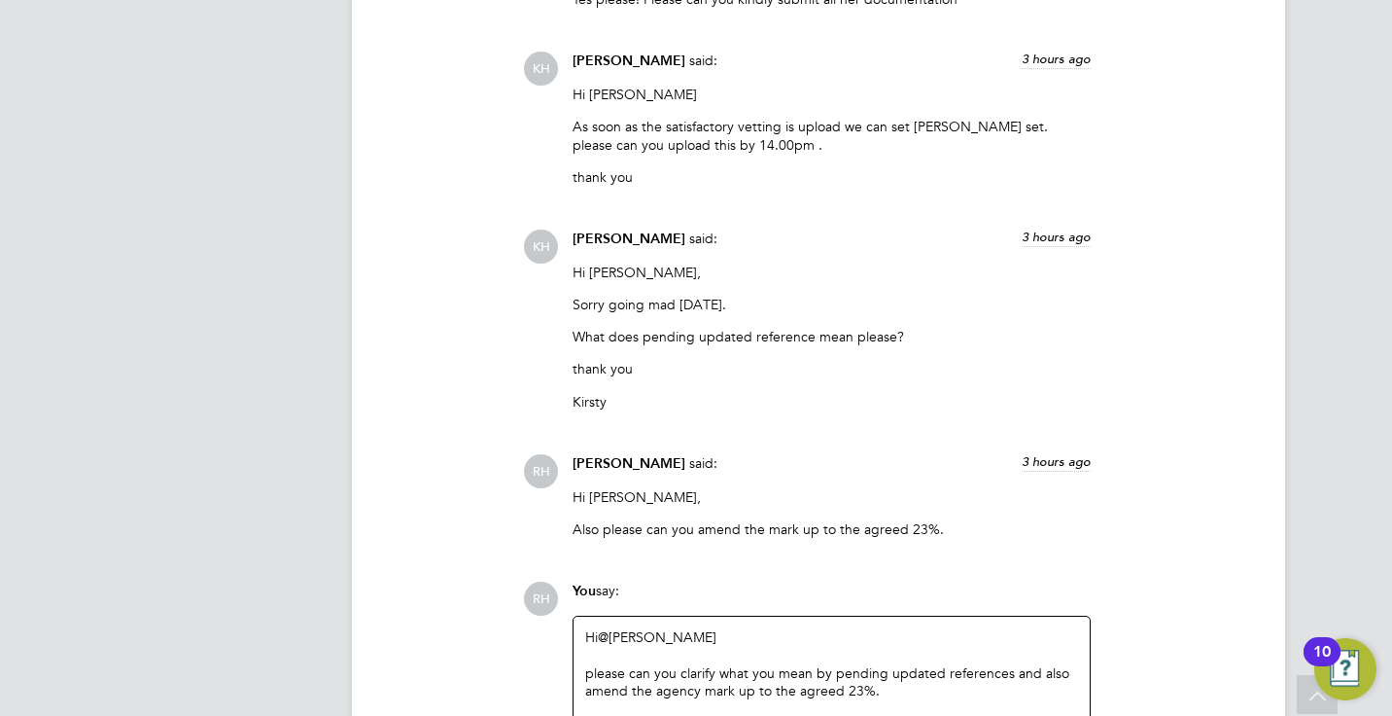
click at [1241, 540] on div "Operational Instructions & Comments (7) OD Ollie Dart said: 4 days ago Hi Rufen…" at bounding box center [819, 127] width 856 height 1422
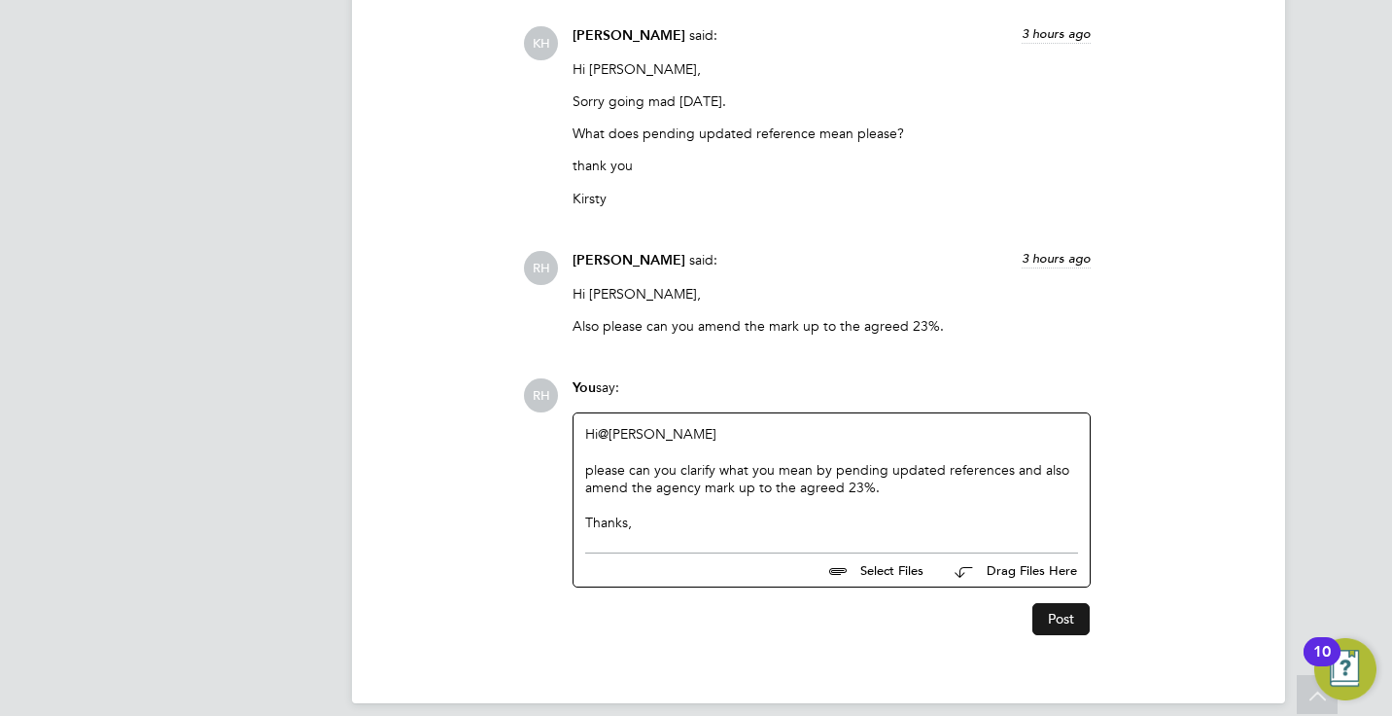
click at [1051, 603] on button "Post" at bounding box center [1060, 618] width 57 height 31
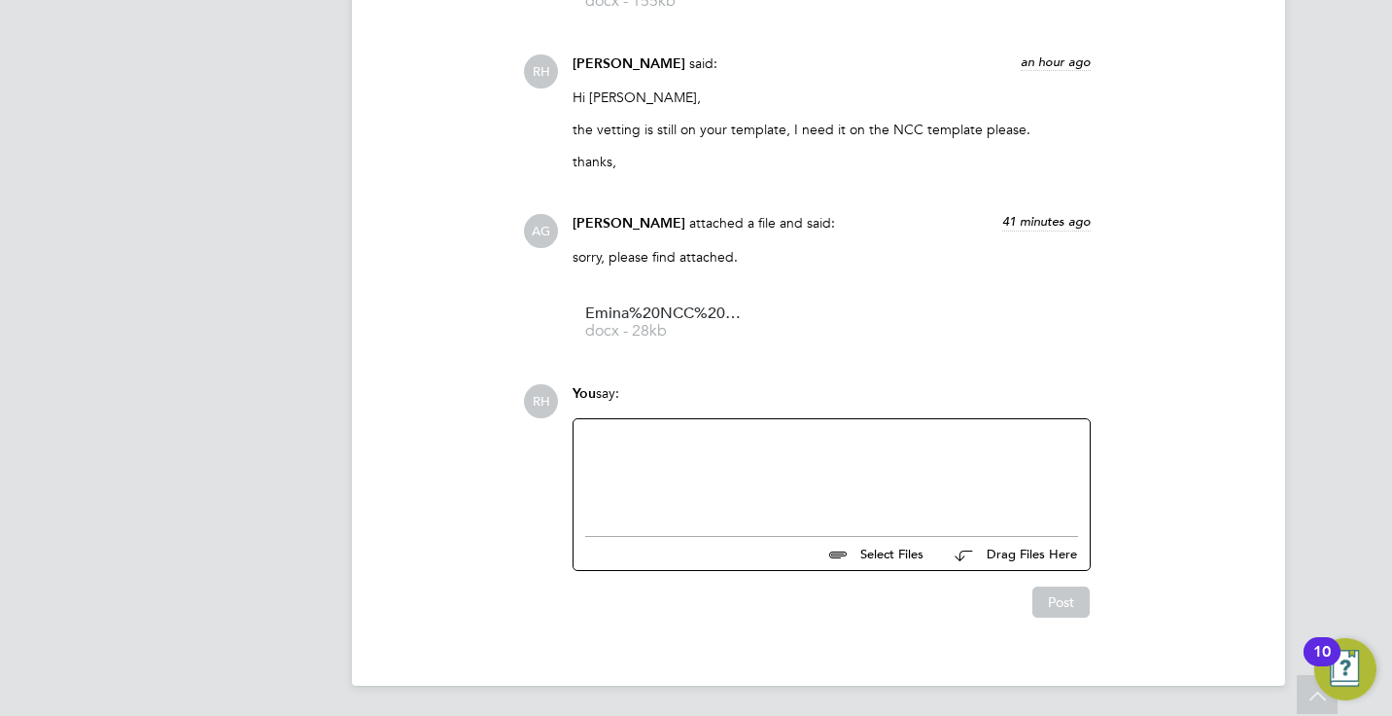
scroll to position [1908, 0]
click at [678, 332] on span "docx - 28kb" at bounding box center [663, 330] width 156 height 15
click at [666, 463] on div at bounding box center [831, 472] width 493 height 84
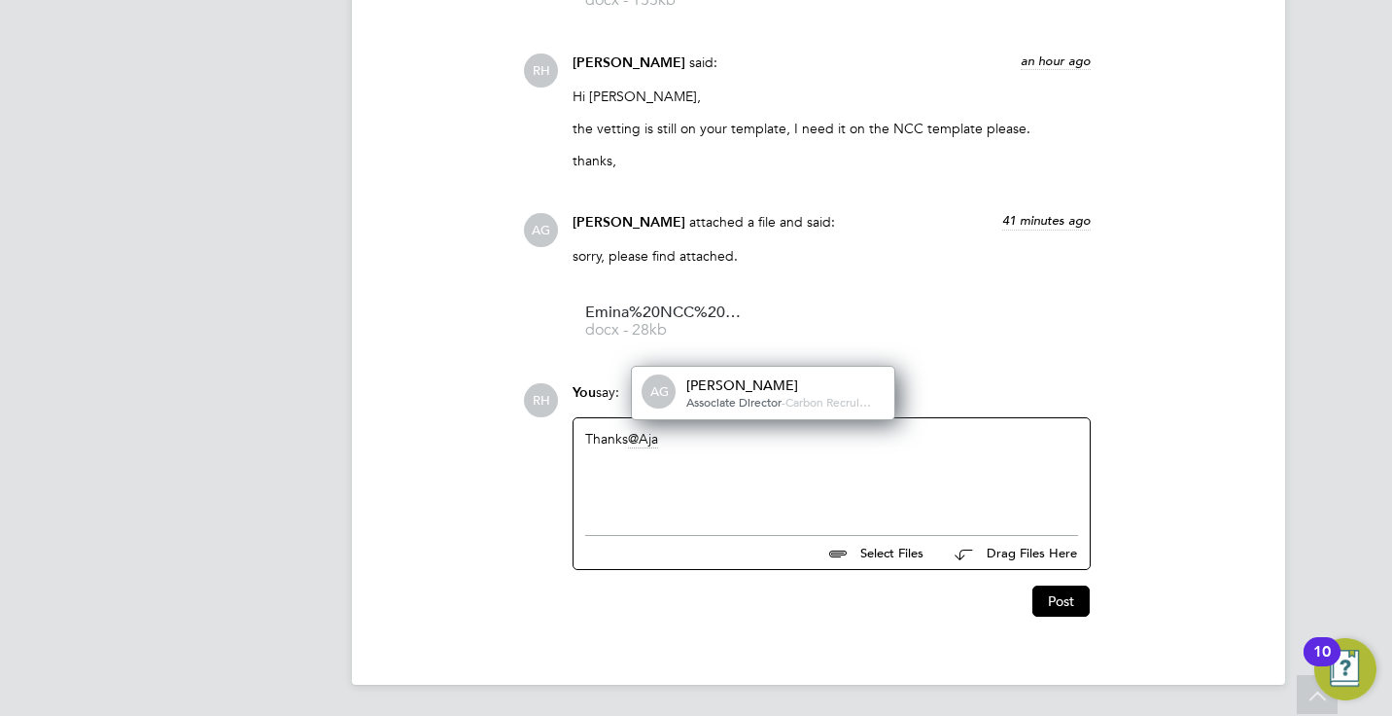
click at [751, 364] on div "Operational Instructions & Comments (4) AG [PERSON_NAME] said: 3 hours ago Than…" at bounding box center [819, 195] width 856 height 845
click at [715, 394] on span "Associate Director" at bounding box center [733, 402] width 95 height 16
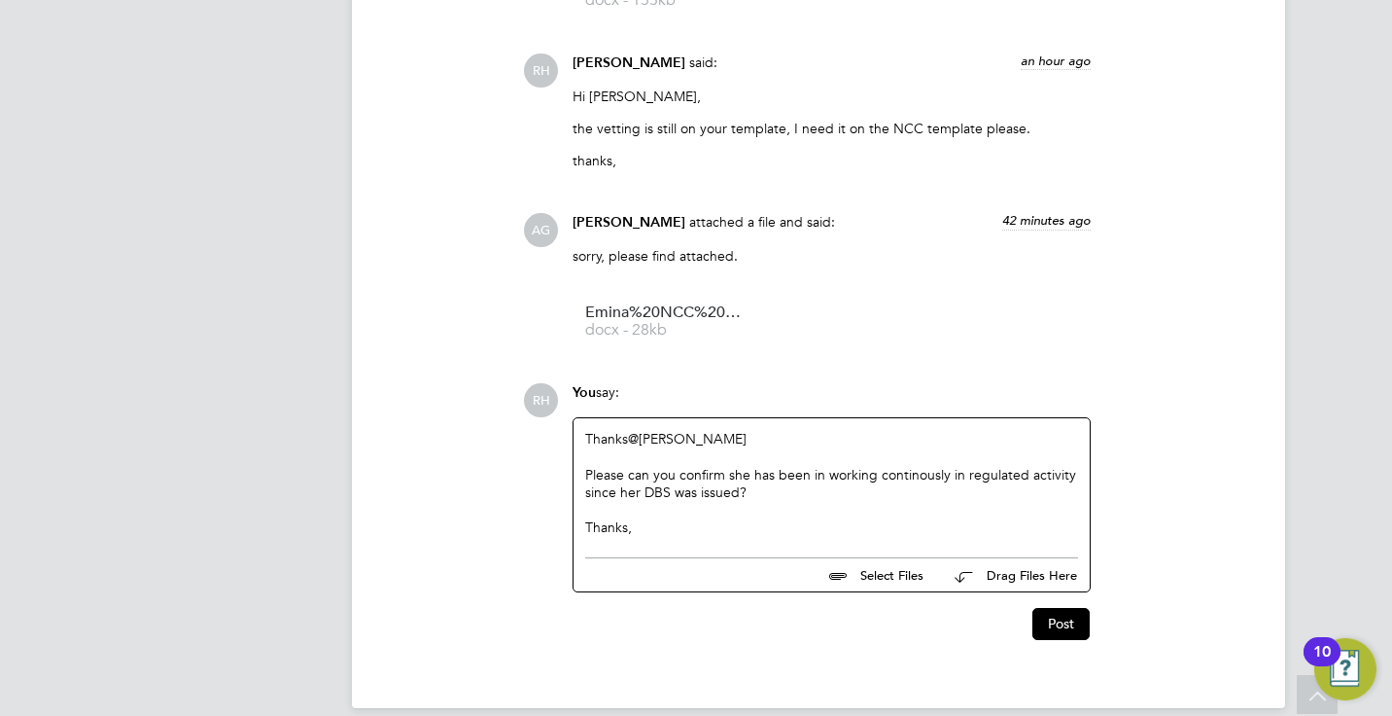
click at [922, 518] on div "Please can you confirm she has been in working continously in regulated activit…" at bounding box center [831, 526] width 493 height 17
click at [951, 508] on div at bounding box center [831, 509] width 493 height 17
click at [921, 518] on div "Please can you confirm she has been in working continusly in regulated activity…" at bounding box center [831, 526] width 493 height 17
click at [917, 518] on div "Please can you confirm she has been in working continusly in regulated activity…" at bounding box center [831, 526] width 493 height 17
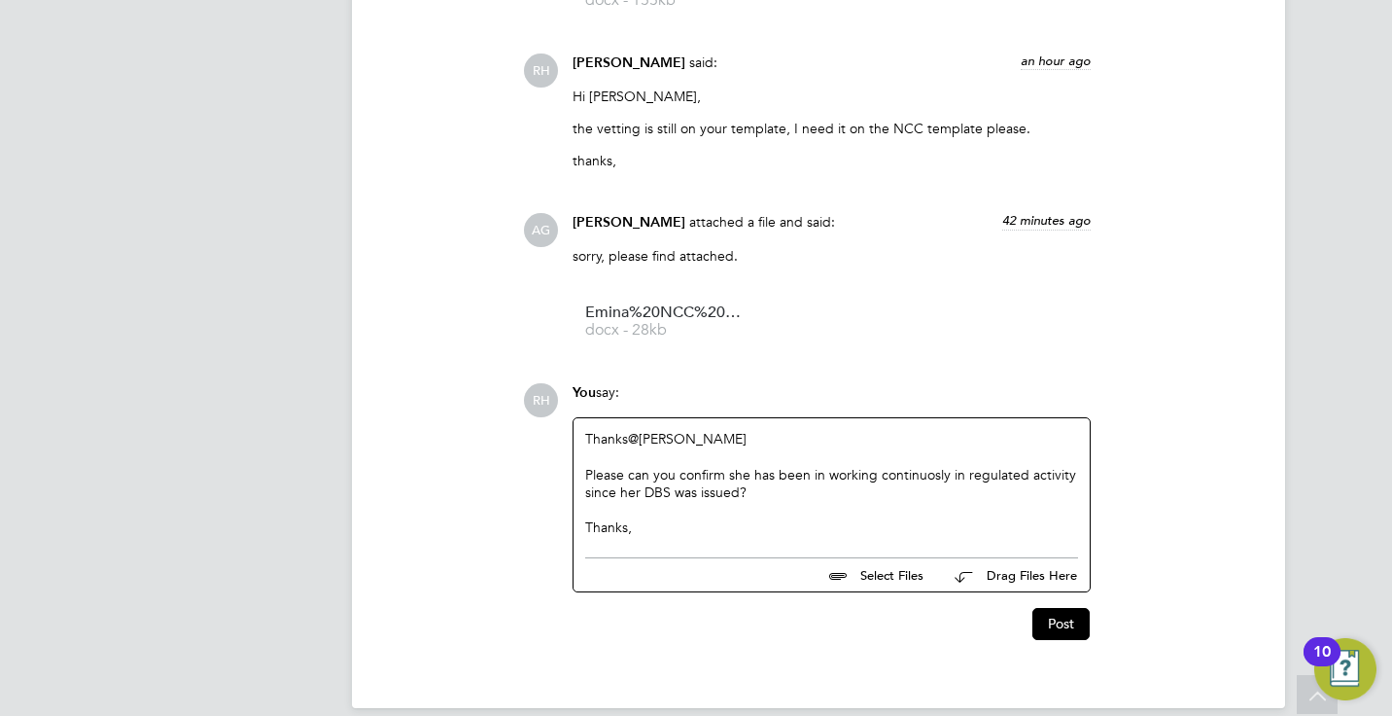
click at [936, 542] on div "Thanks @Ajay Gandhi ​ Please can you confirm she has been in working continuosl…" at bounding box center [832, 482] width 516 height 129
click at [1026, 518] on div "Please can you confirm she has been in working continuosly in regulated activit…" at bounding box center [831, 526] width 493 height 17
click at [696, 520] on div "Thanks," at bounding box center [831, 526] width 493 height 17
click at [925, 518] on div "Please can you confirm she has been in working continuosly in regulated activit…" at bounding box center [831, 526] width 493 height 17
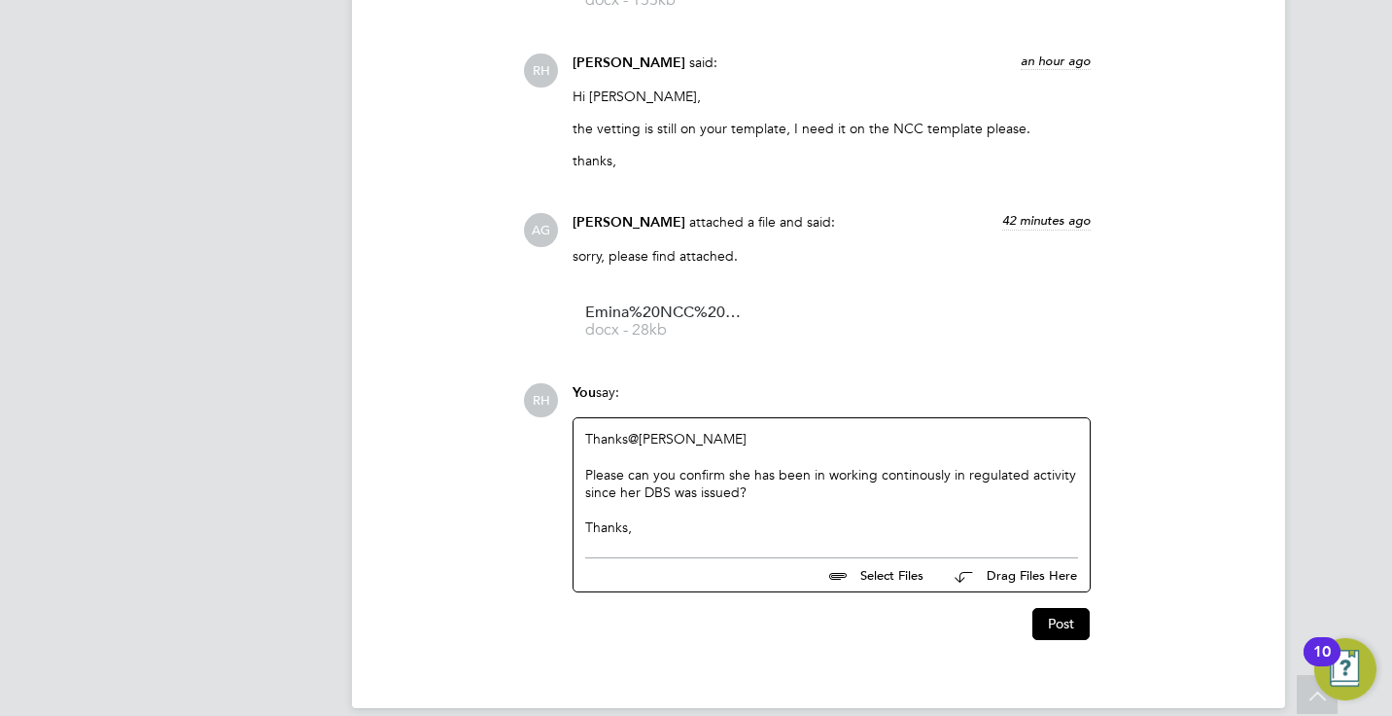
click at [846, 570] on input "file" at bounding box center [933, 571] width 292 height 27
click at [948, 518] on div "Please can you confirm she has been in working continously in regulated activit…" at bounding box center [831, 526] width 493 height 17
drag, startPoint x: 945, startPoint y: 472, endPoint x: 875, endPoint y: 471, distance: 70.0
click at [875, 518] on div "Please can you confirm she has been in working continously in regulated activit…" at bounding box center [831, 526] width 493 height 17
copy div "continously"
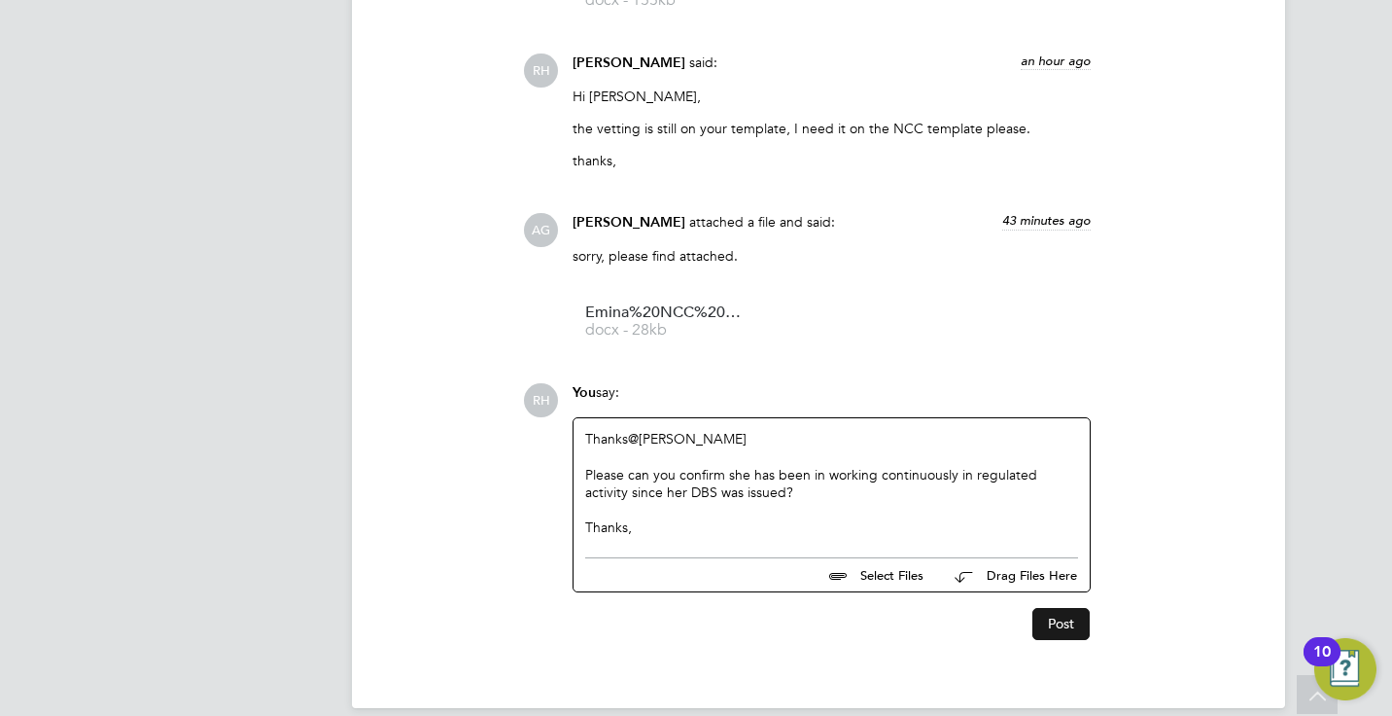
click at [1053, 630] on button "Post" at bounding box center [1060, 623] width 57 height 31
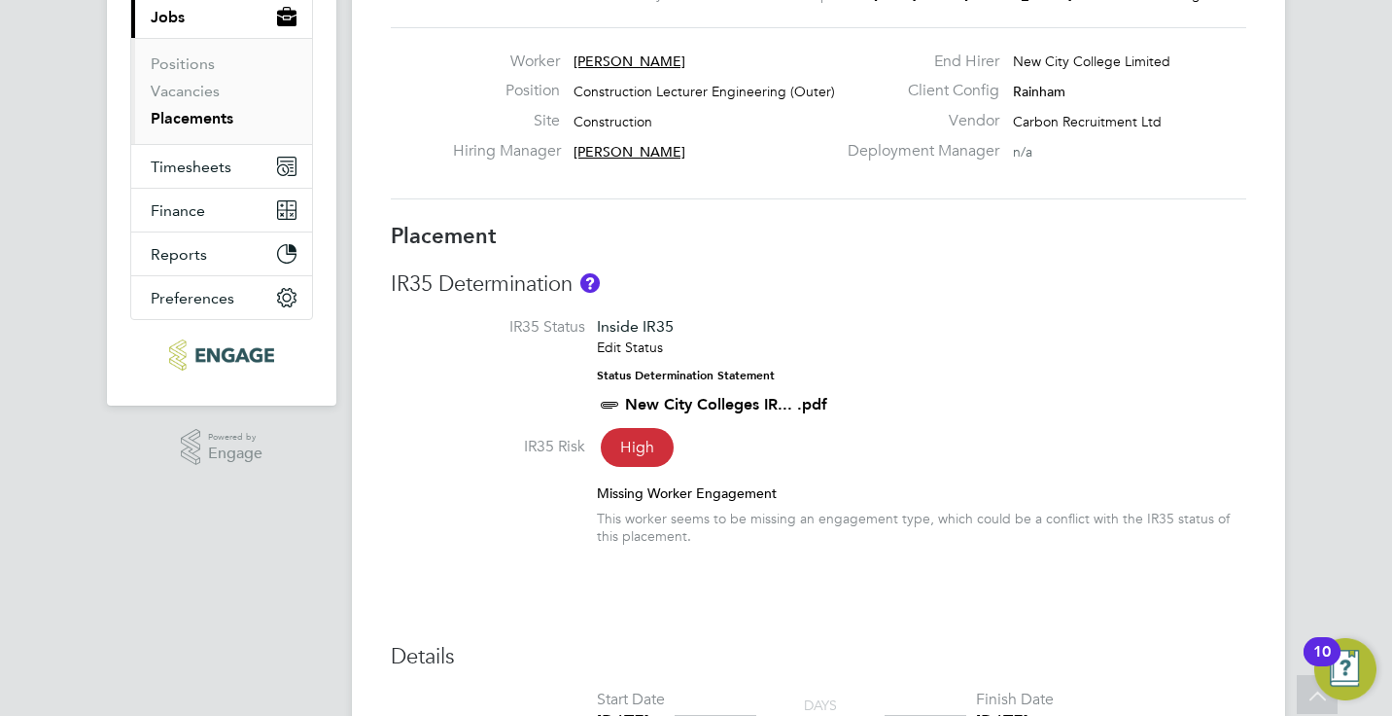
scroll to position [231, 0]
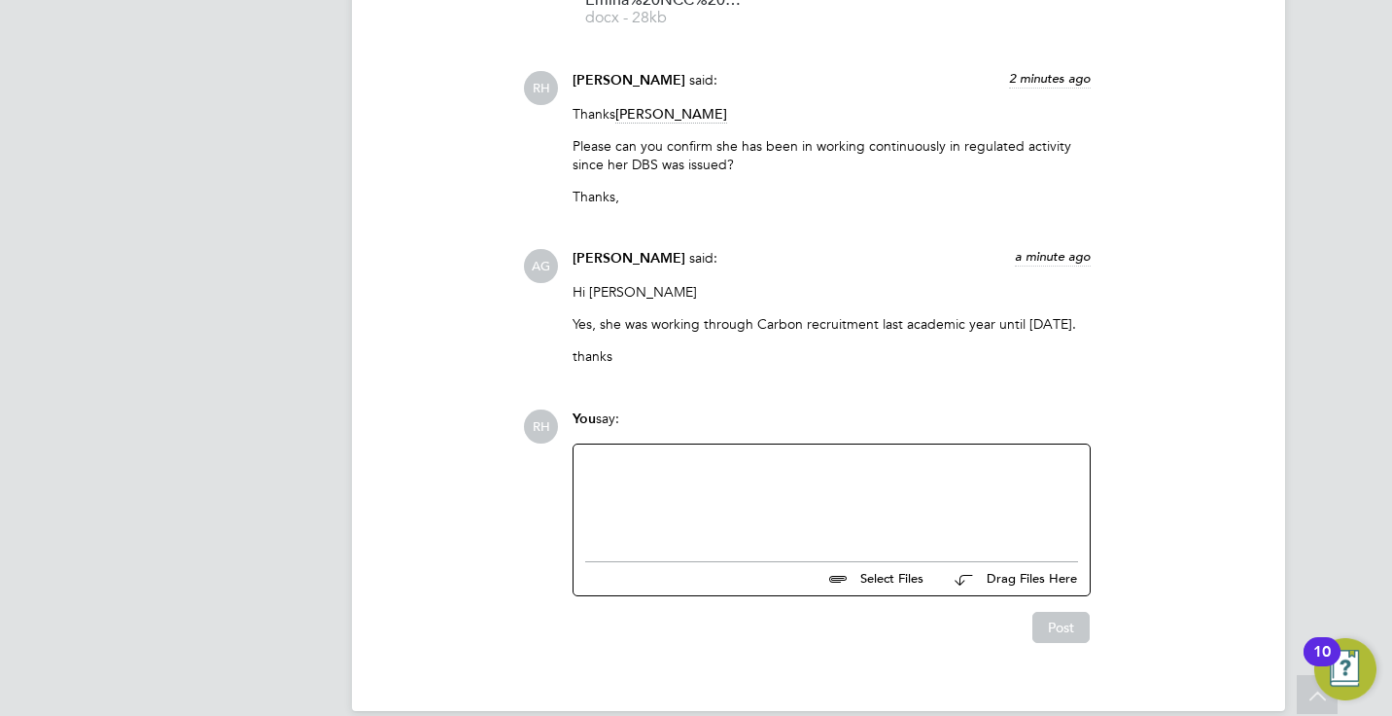
scroll to position [2246, 0]
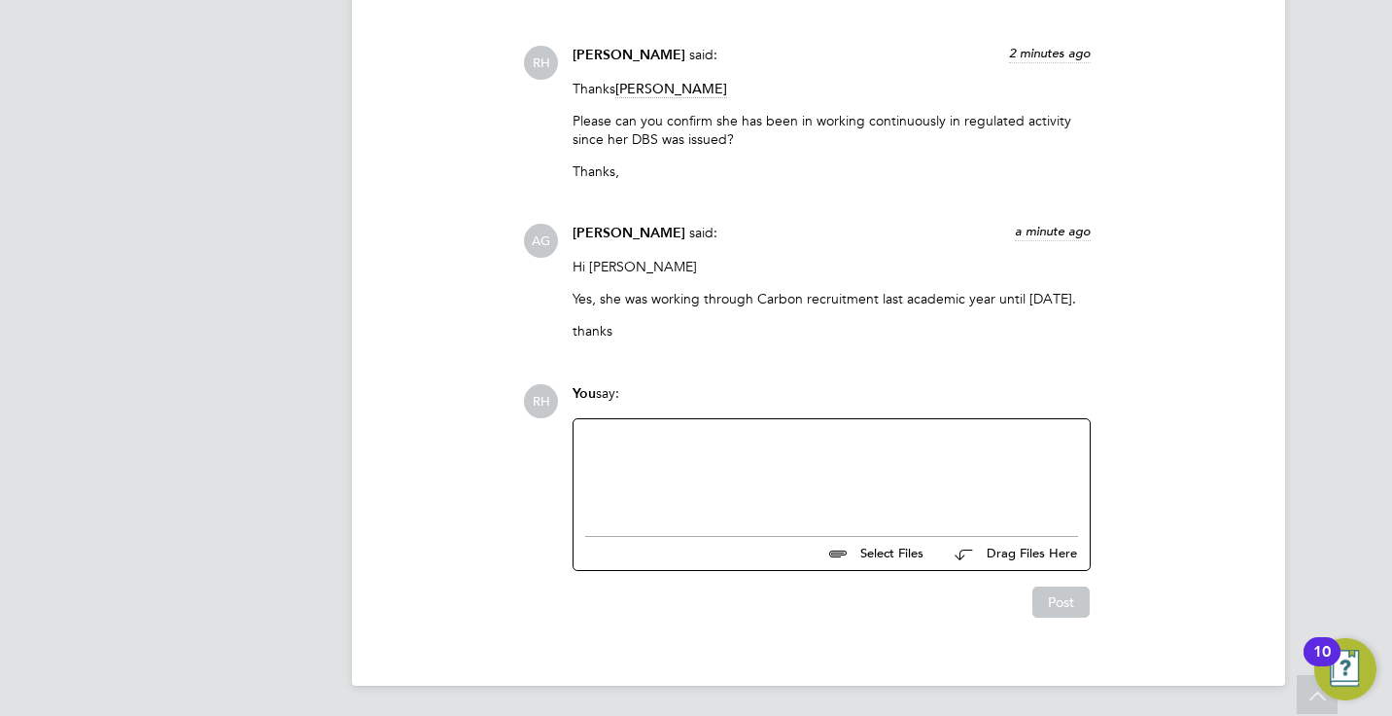
click at [919, 466] on div at bounding box center [831, 473] width 493 height 84
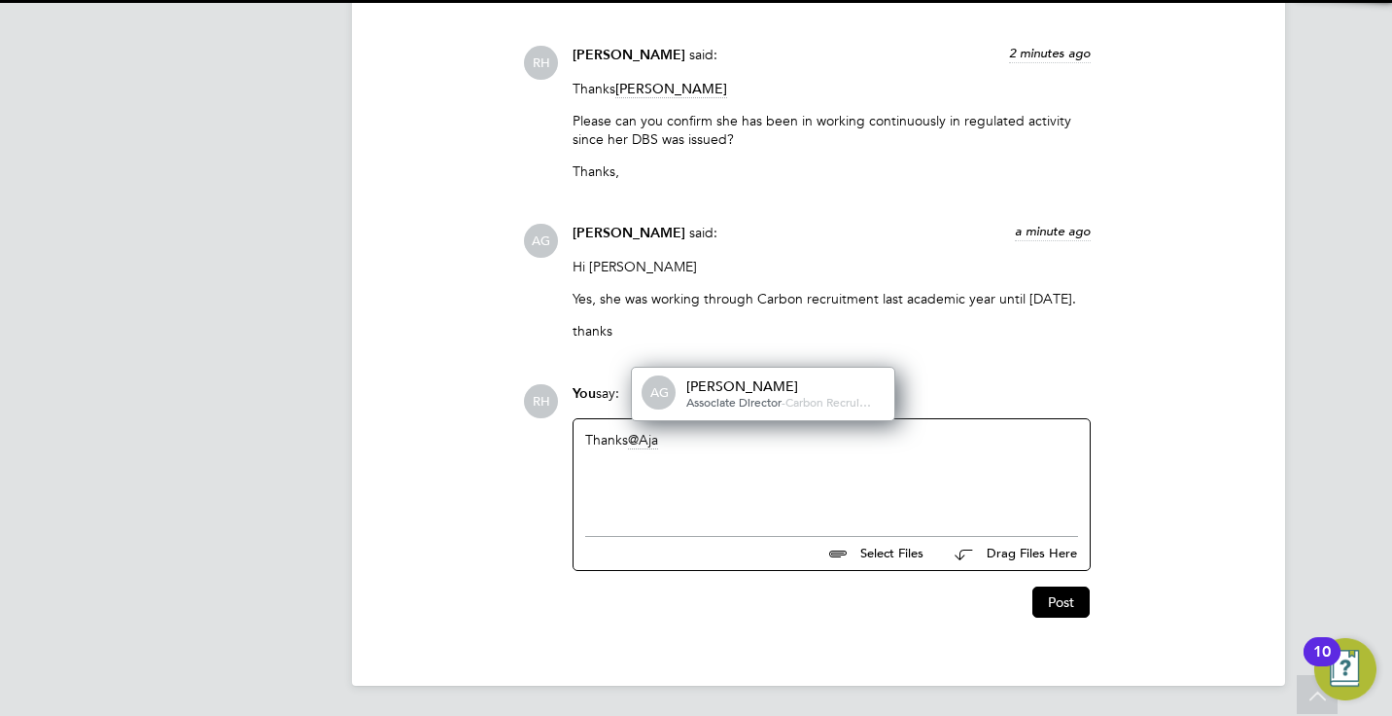
click at [786, 399] on span "-" at bounding box center [784, 402] width 4 height 16
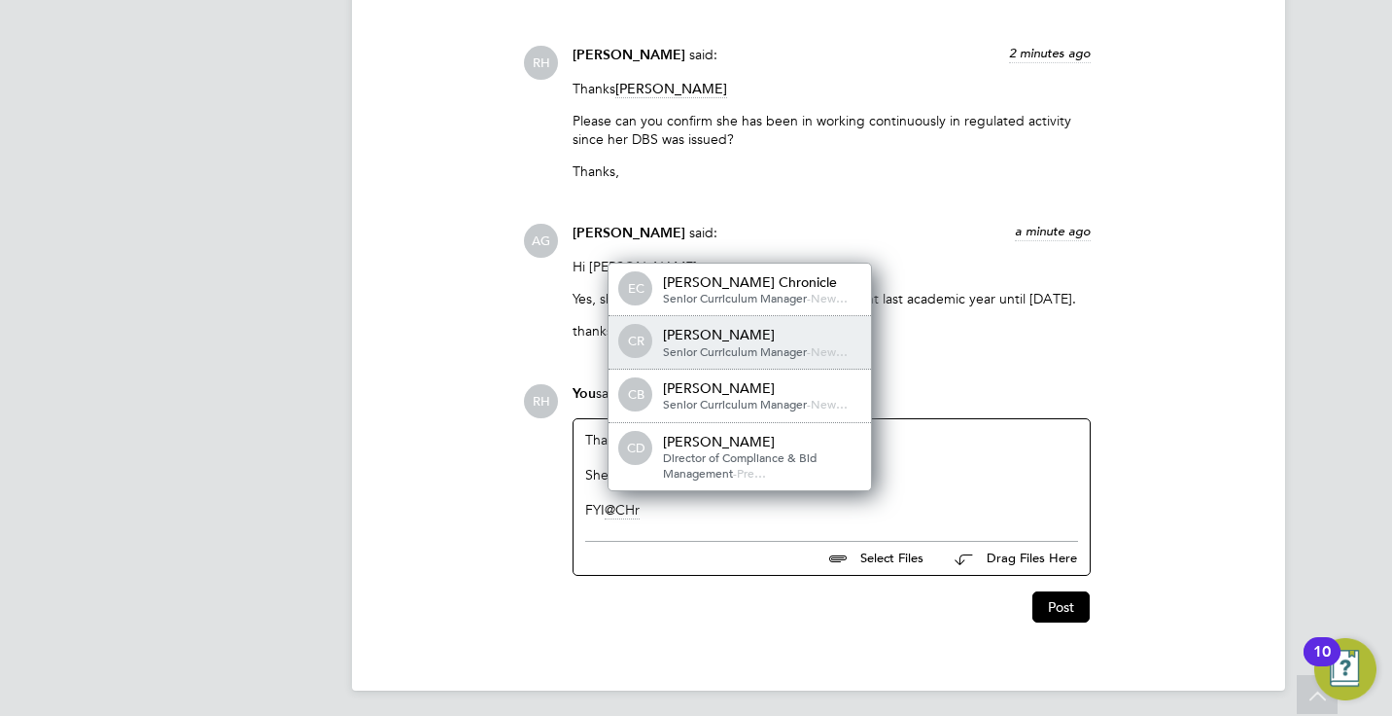
click at [775, 345] on span "Senior Curriculum Manager" at bounding box center [735, 351] width 144 height 16
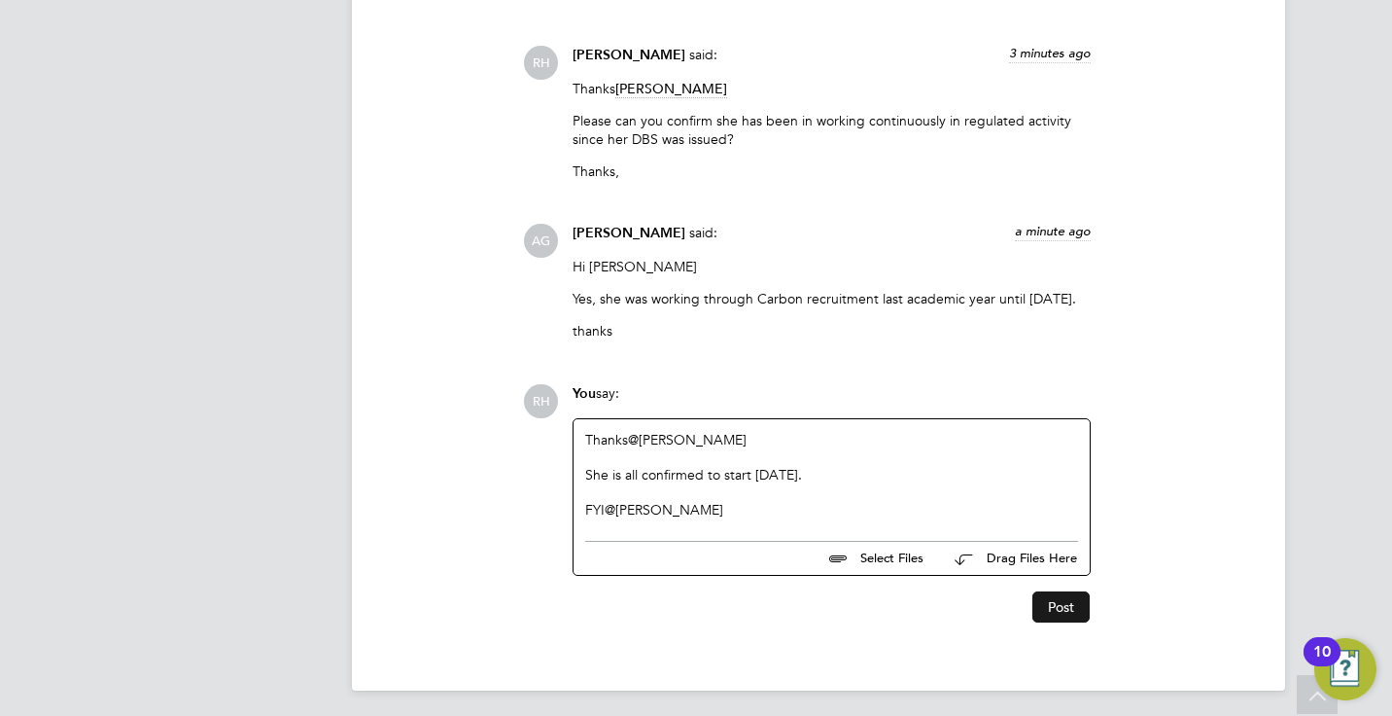
click at [1050, 596] on button "Post" at bounding box center [1060, 606] width 57 height 31
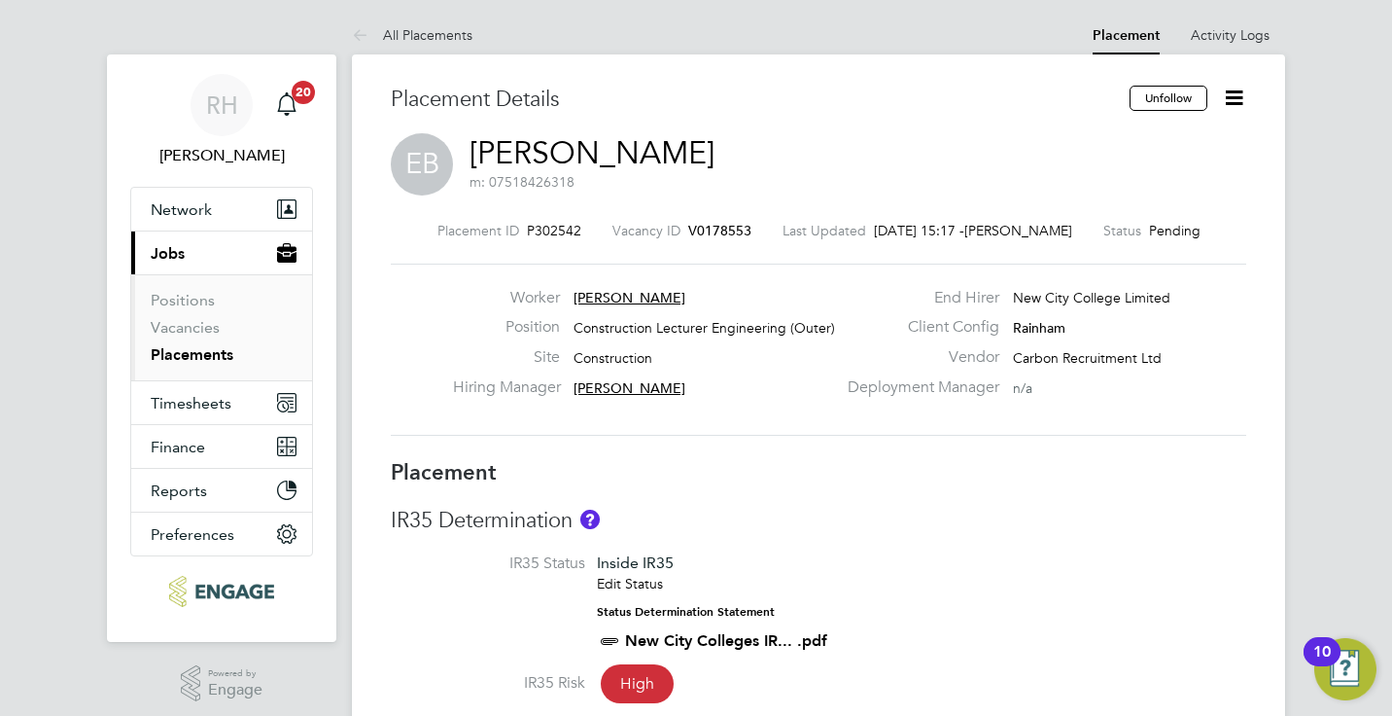
click at [1234, 89] on icon at bounding box center [1234, 98] width 24 height 24
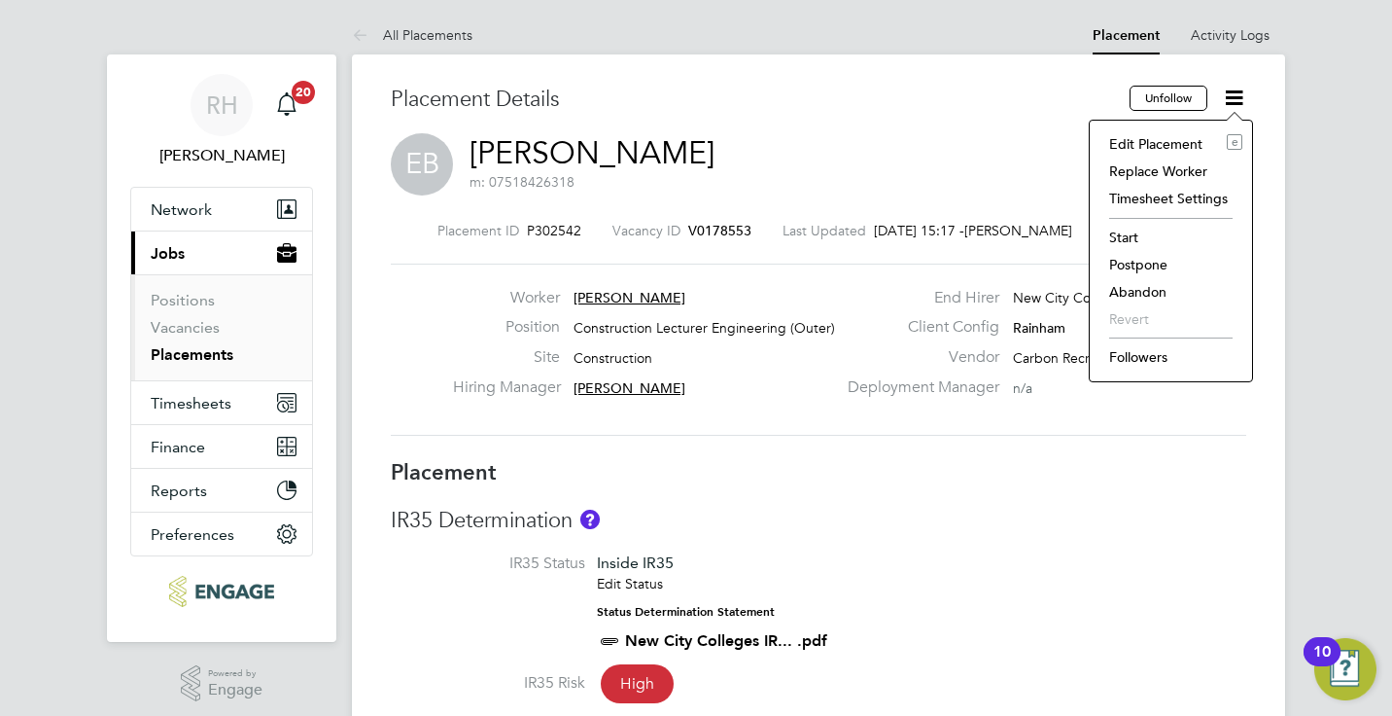
click at [1130, 240] on li "Start" at bounding box center [1171, 237] width 143 height 27
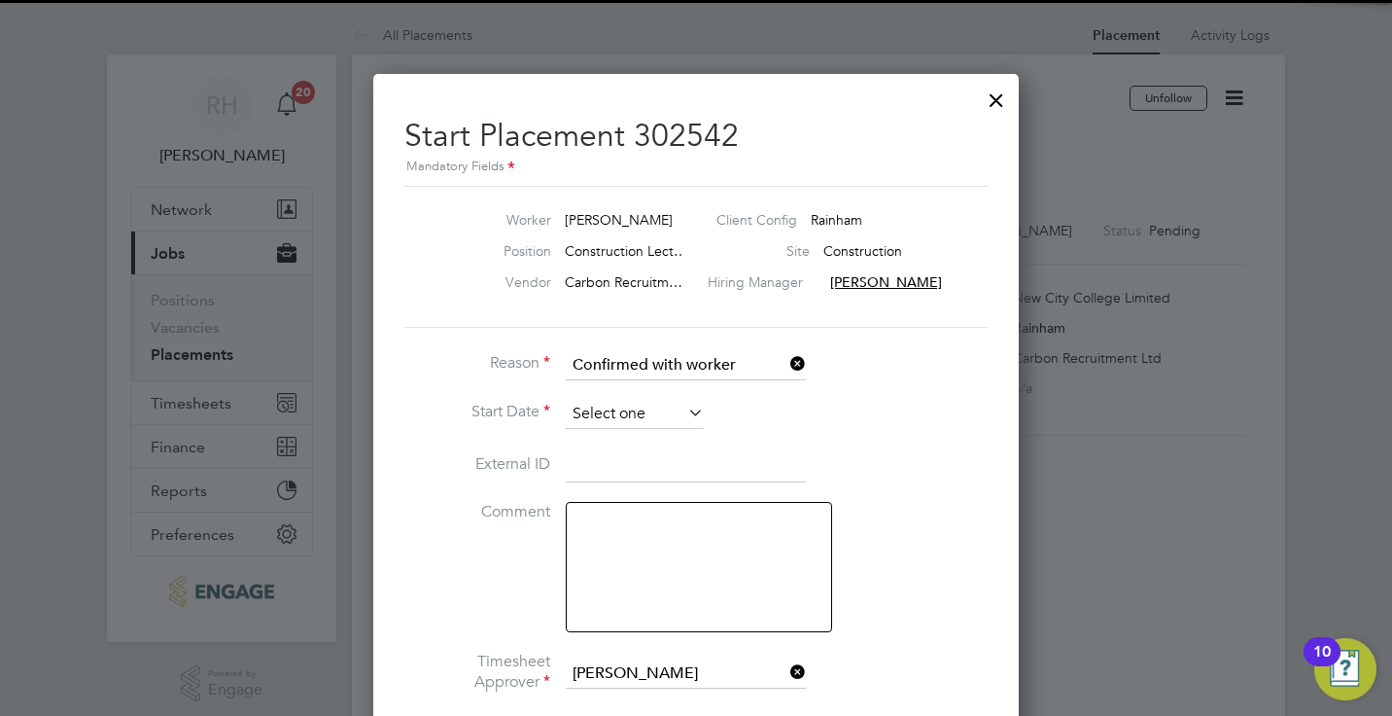
click at [672, 417] on input at bounding box center [635, 414] width 138 height 29
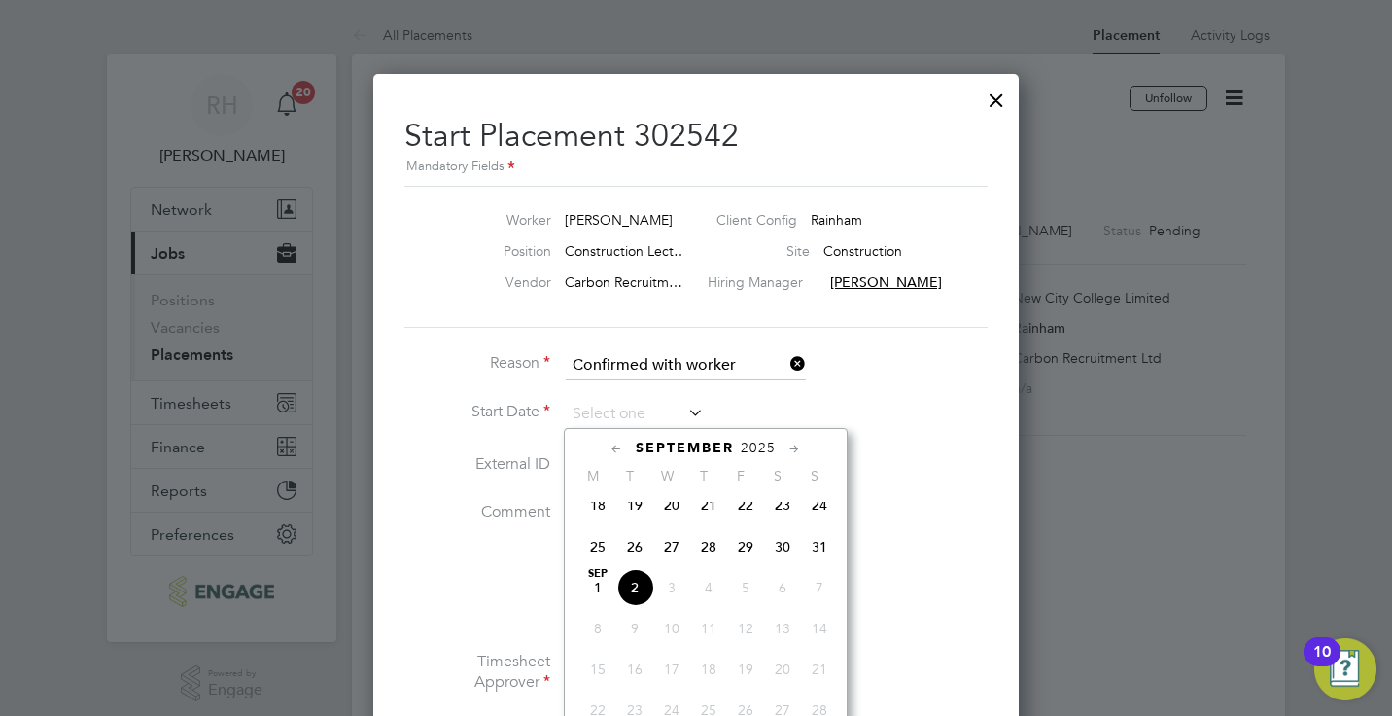
click at [630, 606] on span "2" at bounding box center [634, 587] width 37 height 37
type input "[DATE]"
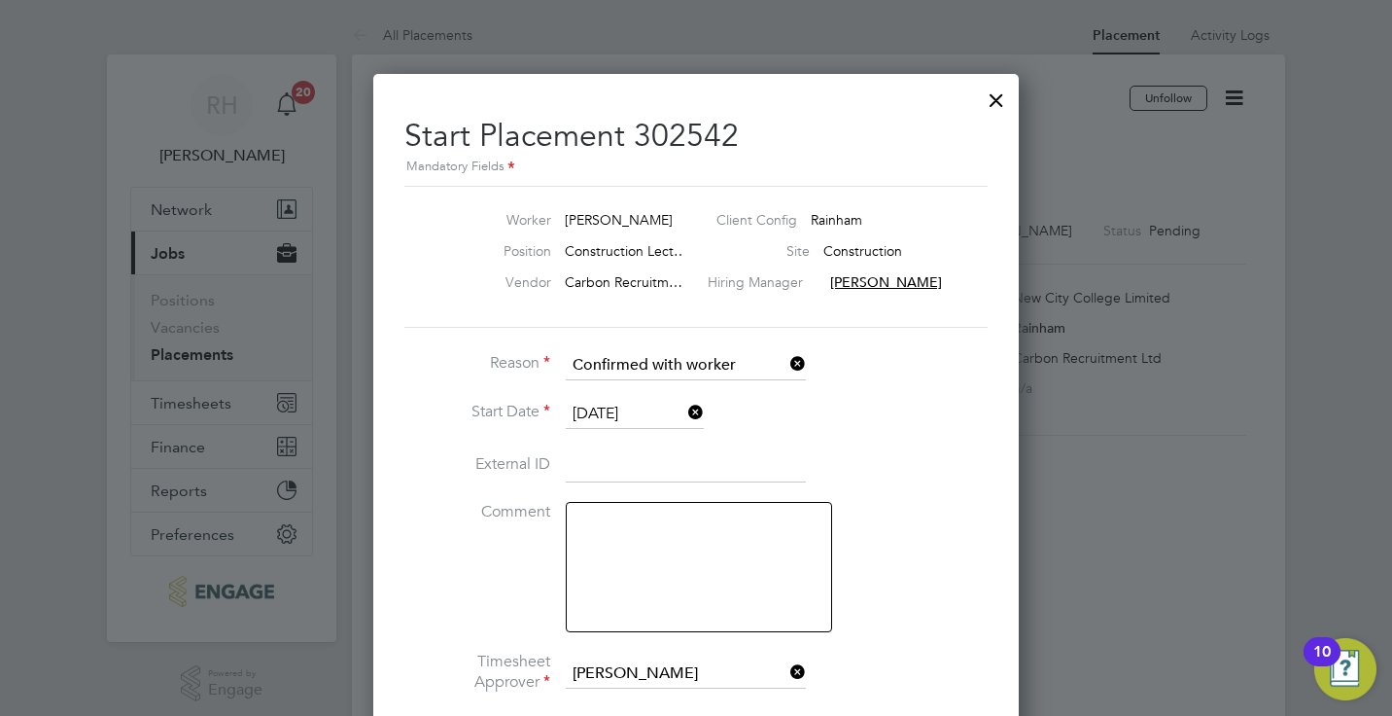
click at [673, 565] on textarea at bounding box center [699, 567] width 266 height 130
type textarea "Actual start date 03/09"
click at [948, 576] on li "Comment Actual start date 03/09" at bounding box center [695, 577] width 583 height 150
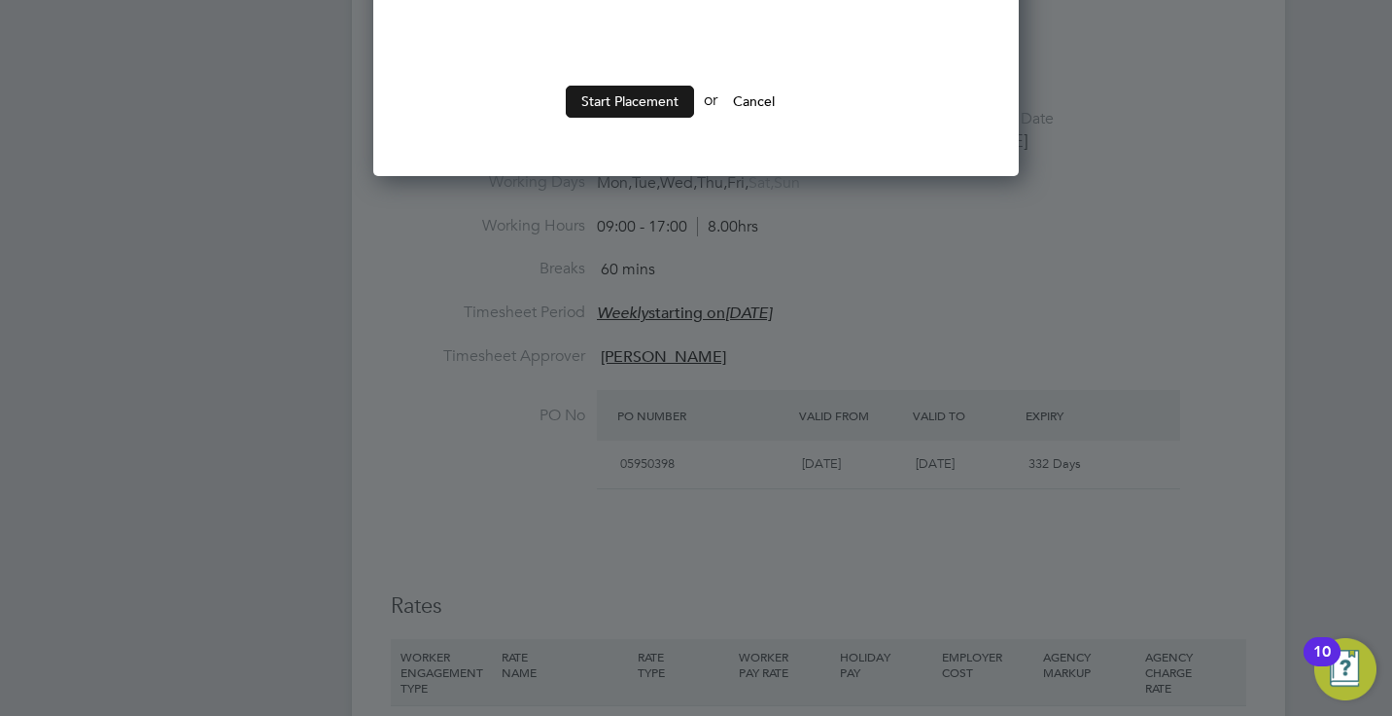
click at [641, 87] on button "Start Placement" at bounding box center [630, 101] width 128 height 31
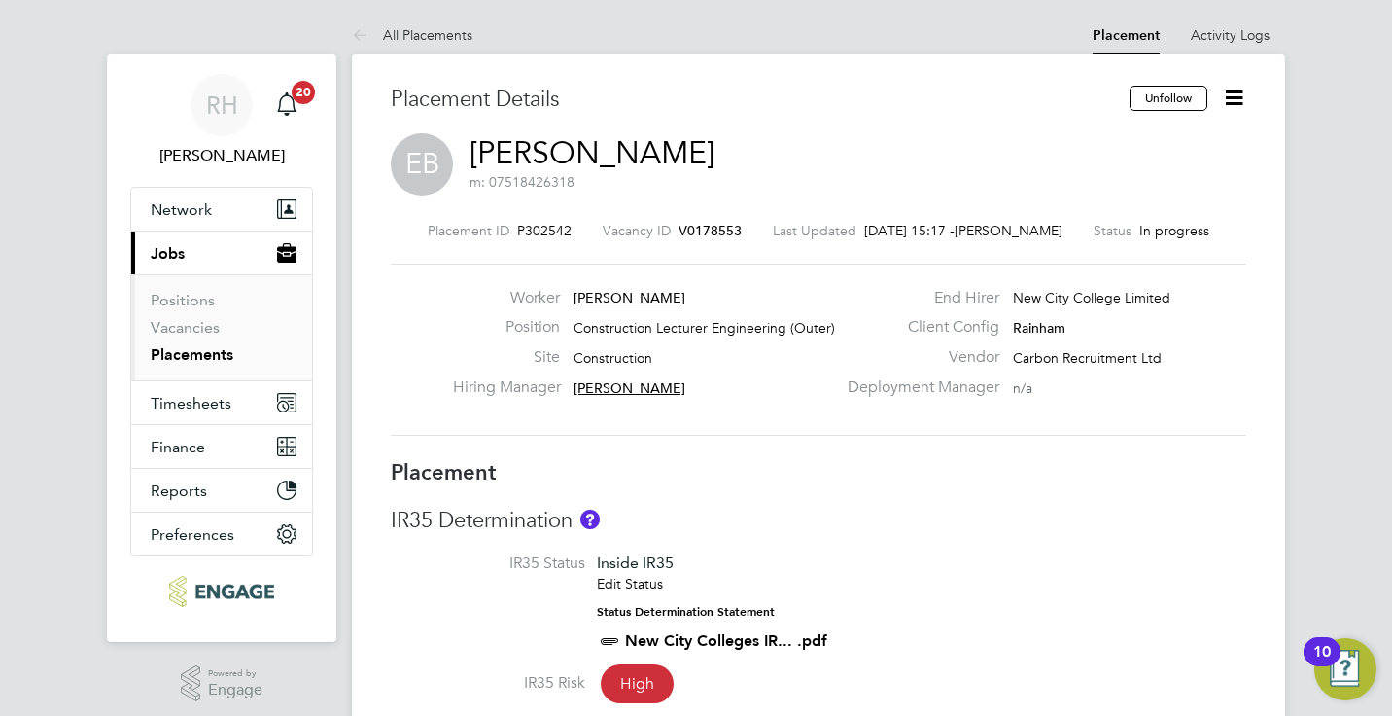
click at [1238, 102] on icon at bounding box center [1234, 98] width 24 height 24
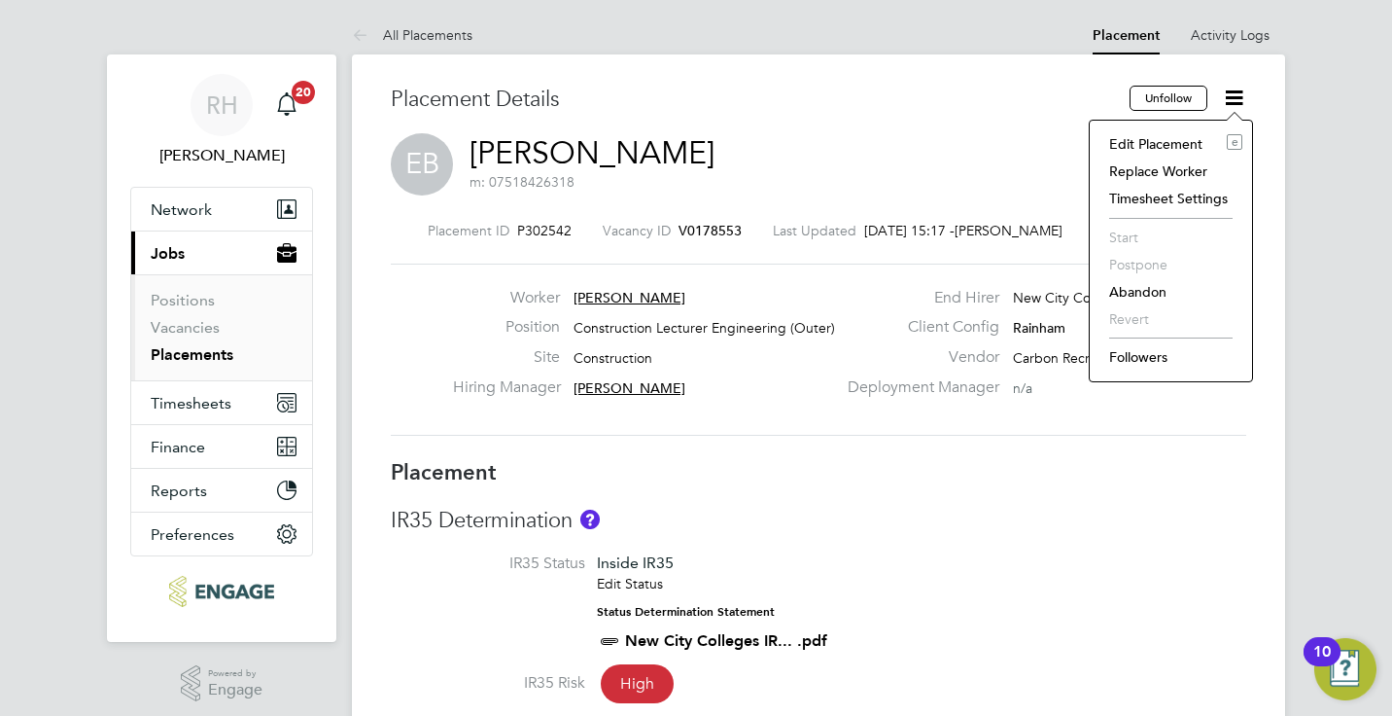
click at [984, 134] on div "EB [PERSON_NAME] m: 07518426318" at bounding box center [819, 166] width 856 height 66
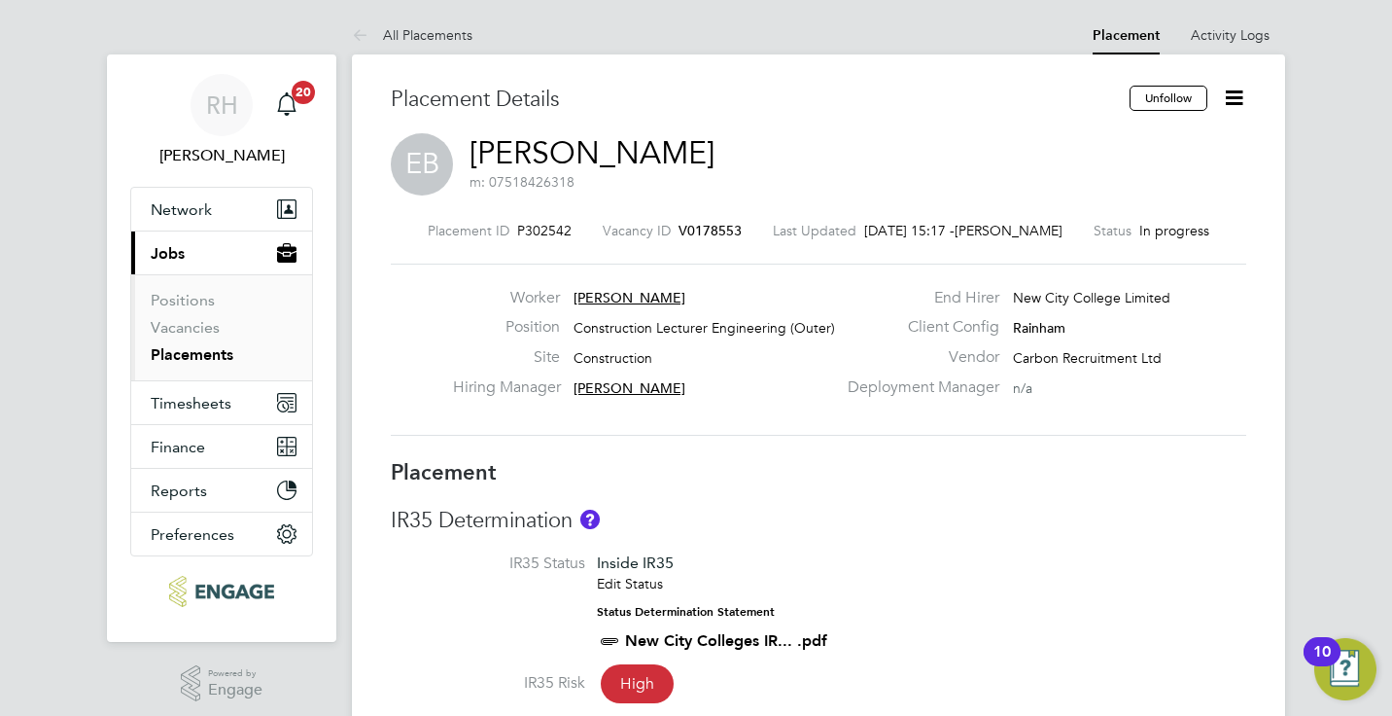
click at [708, 228] on span "V0178553" at bounding box center [710, 230] width 63 height 17
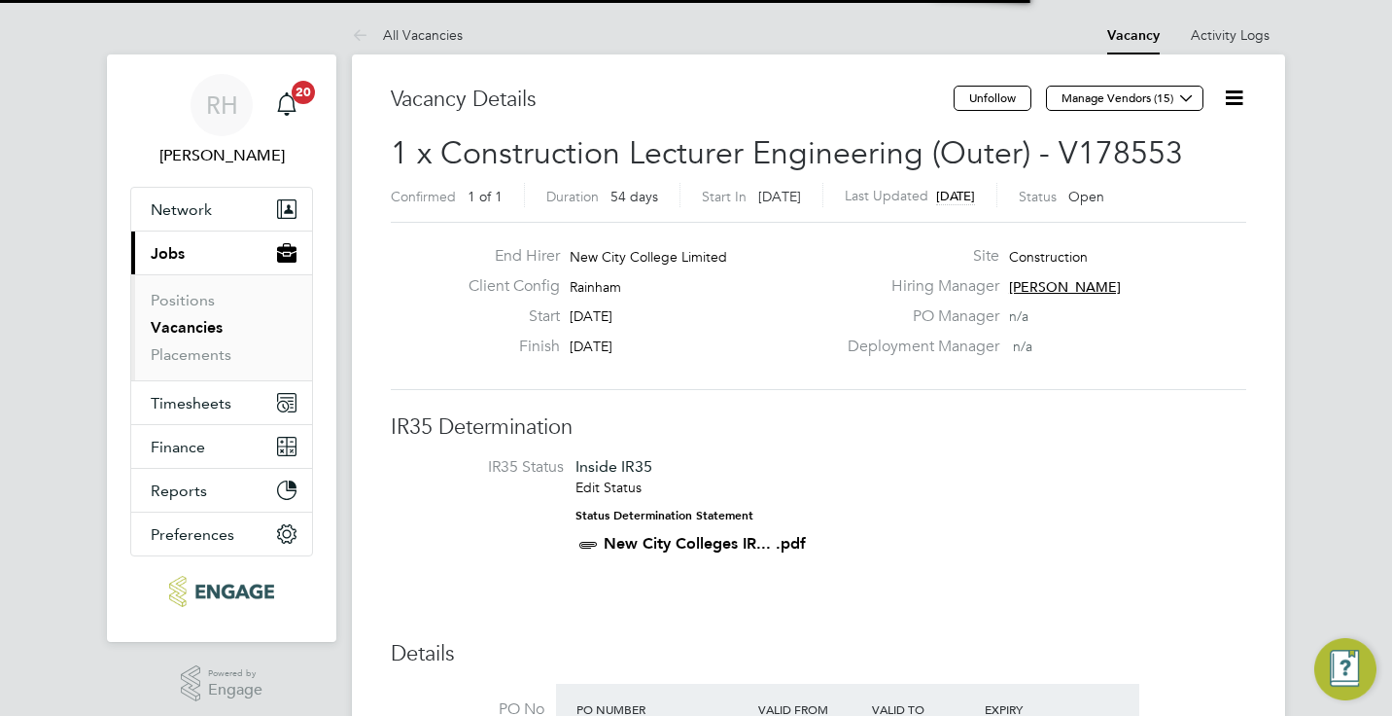
scroll to position [33, 183]
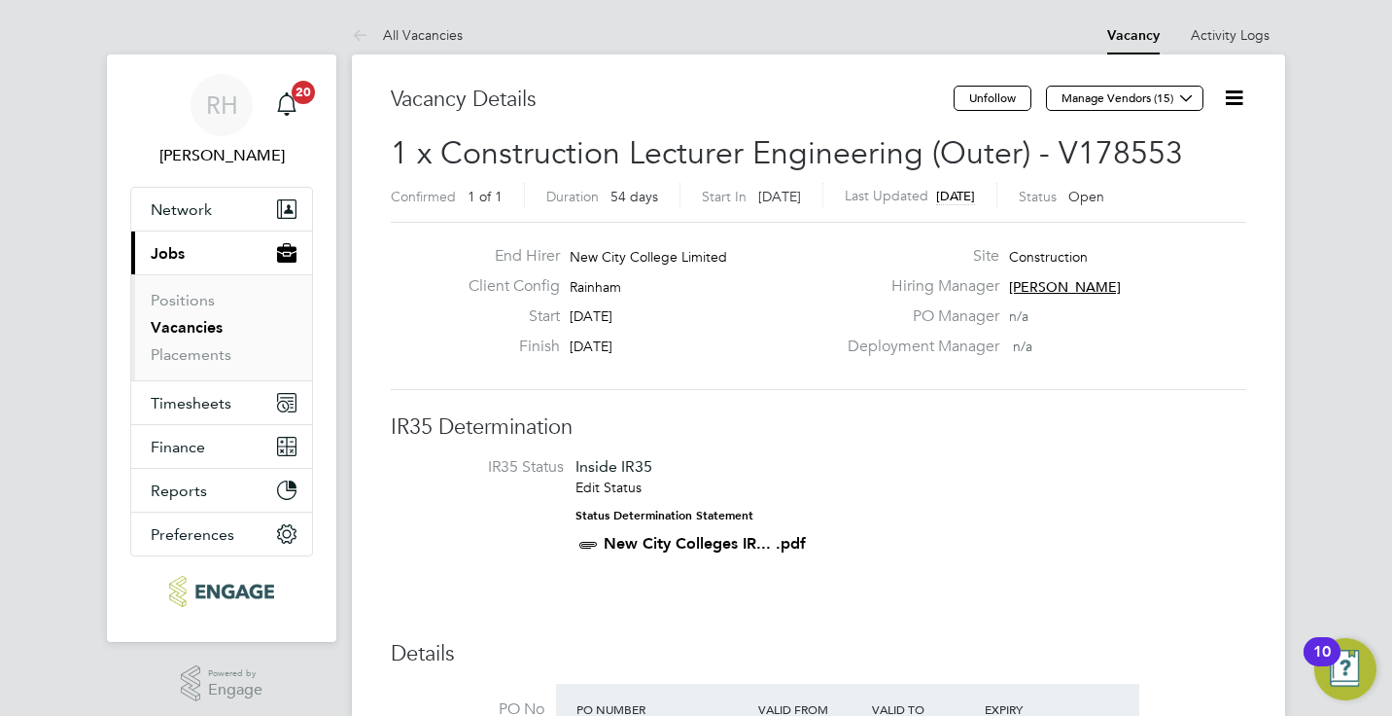
click at [1232, 94] on icon at bounding box center [1234, 98] width 24 height 24
click at [1158, 175] on li "Update Status" at bounding box center [1187, 170] width 113 height 27
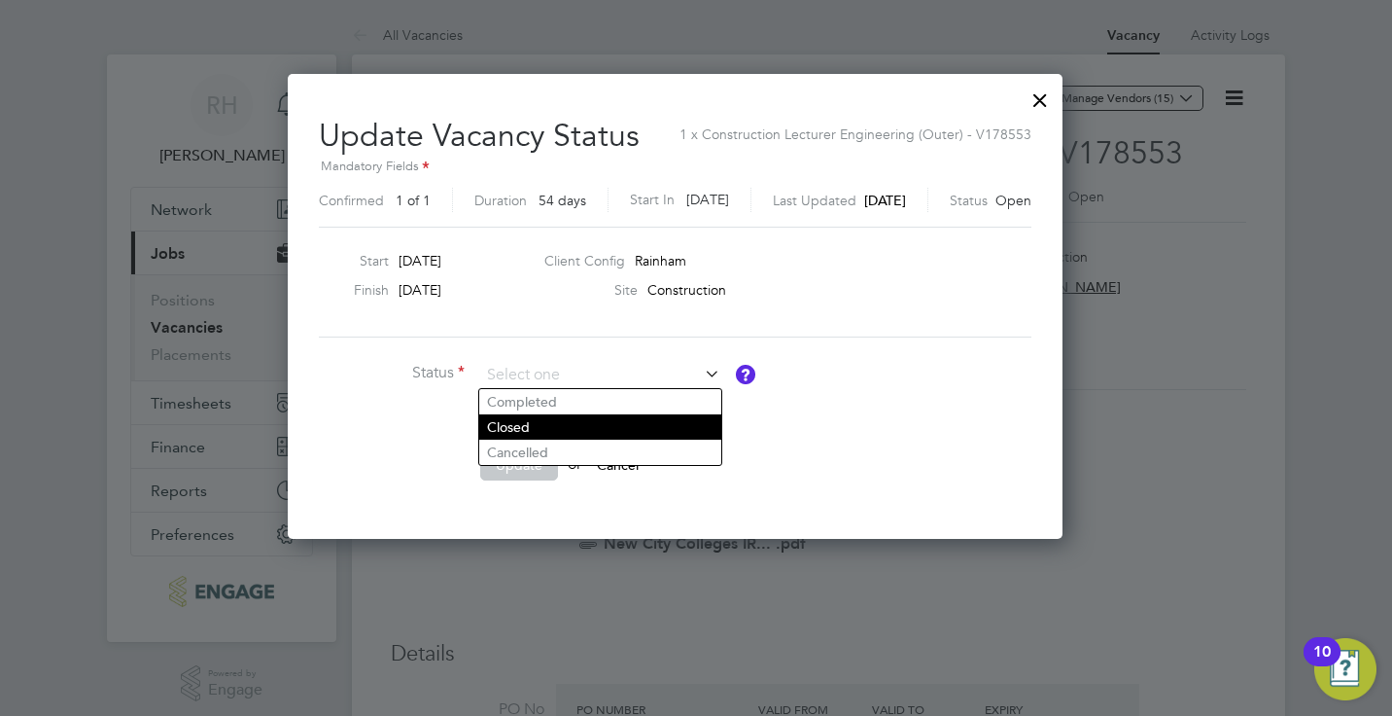
click at [618, 434] on li "Closed" at bounding box center [600, 426] width 242 height 25
type input "Closed"
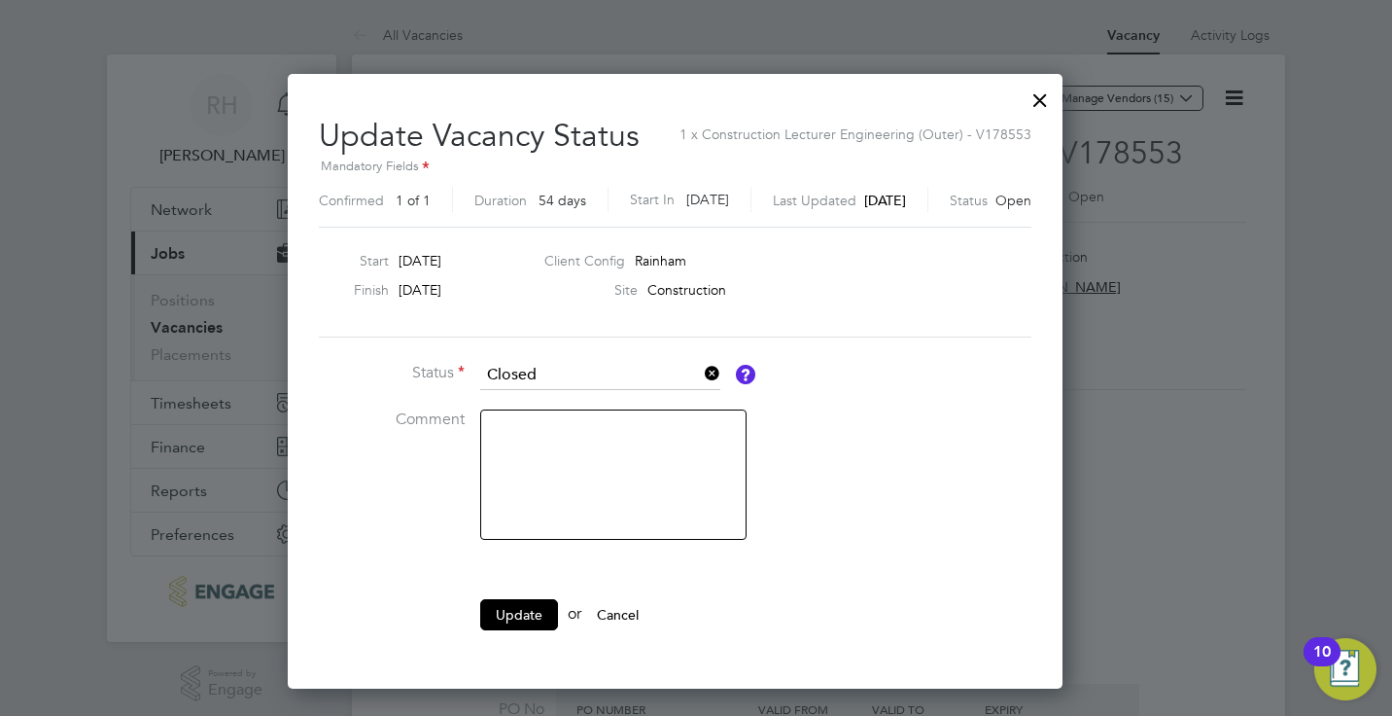
click at [587, 435] on textarea at bounding box center [613, 474] width 266 height 130
type textarea "Filled"
click at [537, 617] on button "Update" at bounding box center [519, 614] width 78 height 31
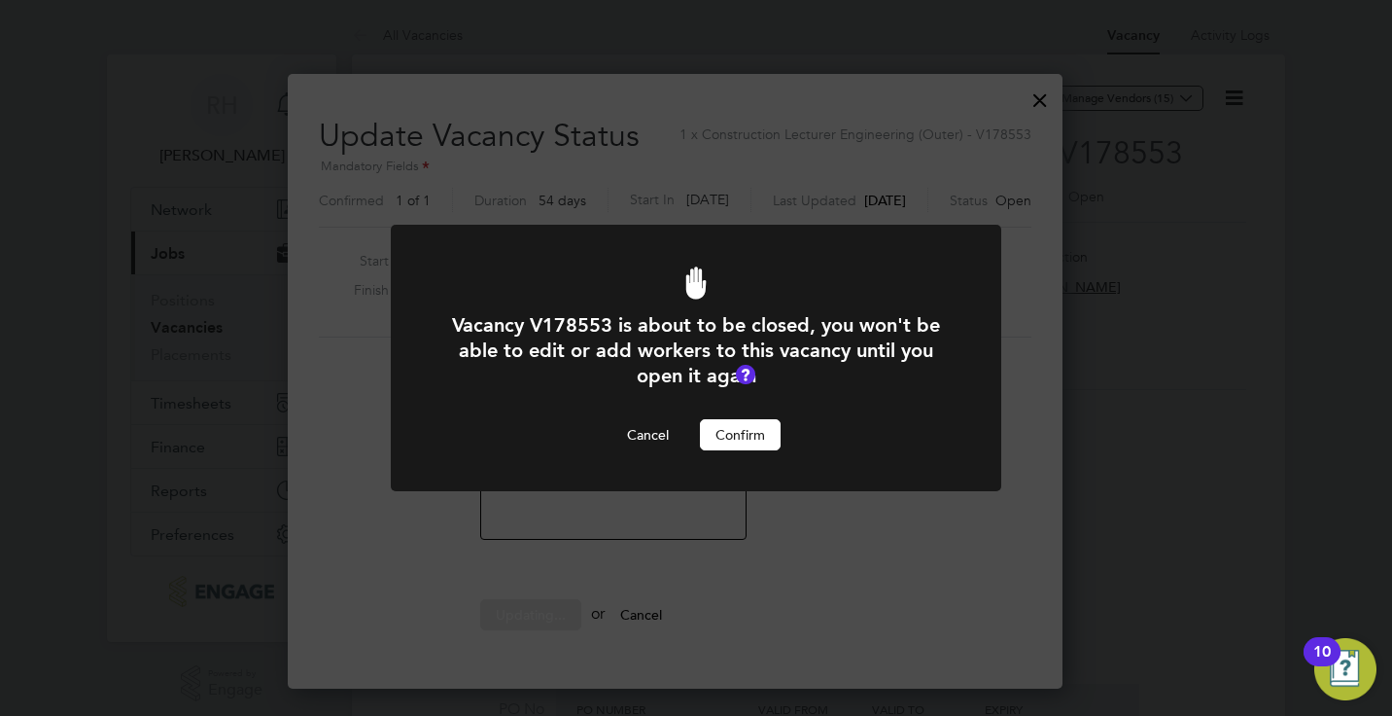
click at [746, 439] on button "Confirm" at bounding box center [740, 434] width 81 height 31
